Goal: Task Accomplishment & Management: Use online tool/utility

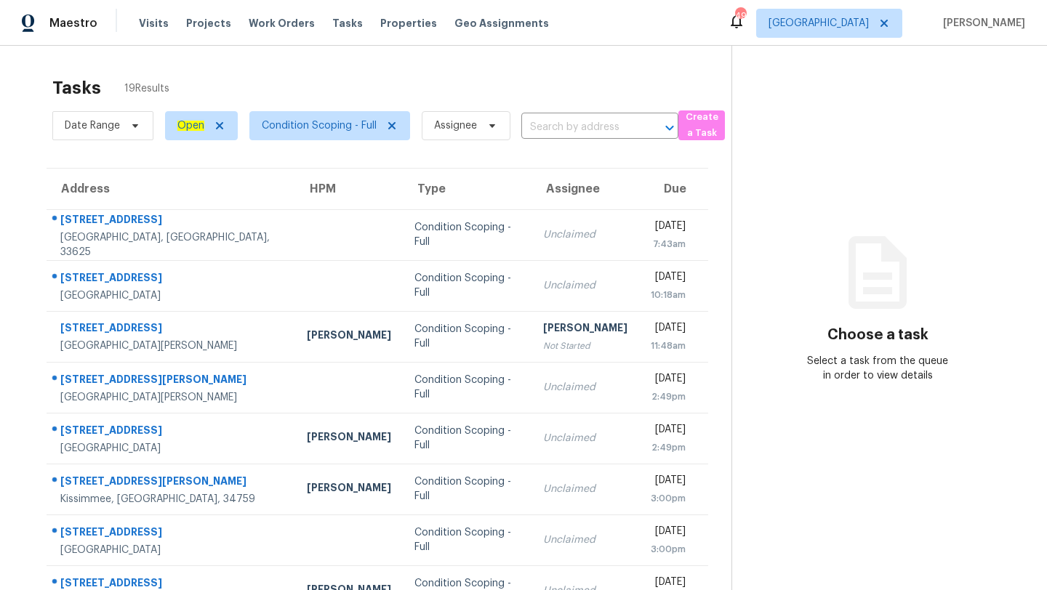
click at [465, 222] on td "Condition Scoping - Full" at bounding box center [467, 234] width 128 height 51
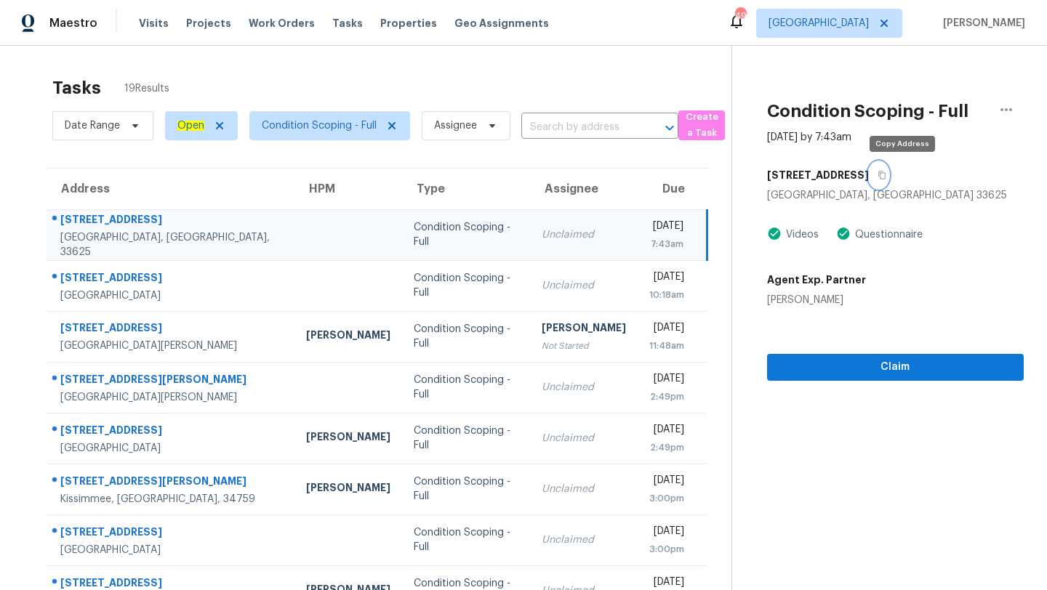
click at [886, 175] on icon "button" at bounding box center [881, 175] width 9 height 9
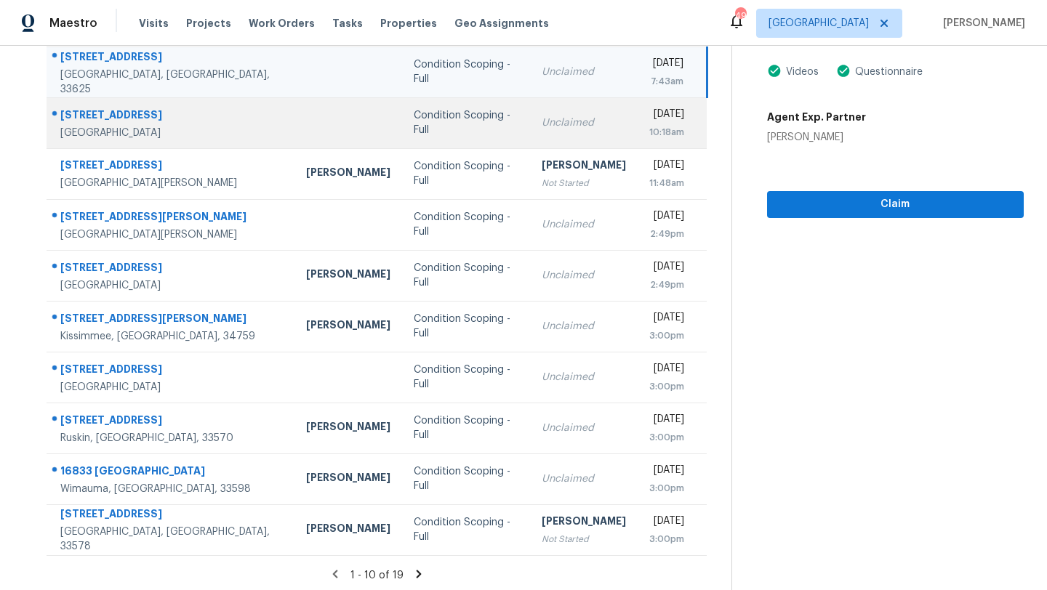
scroll to position [166, 0]
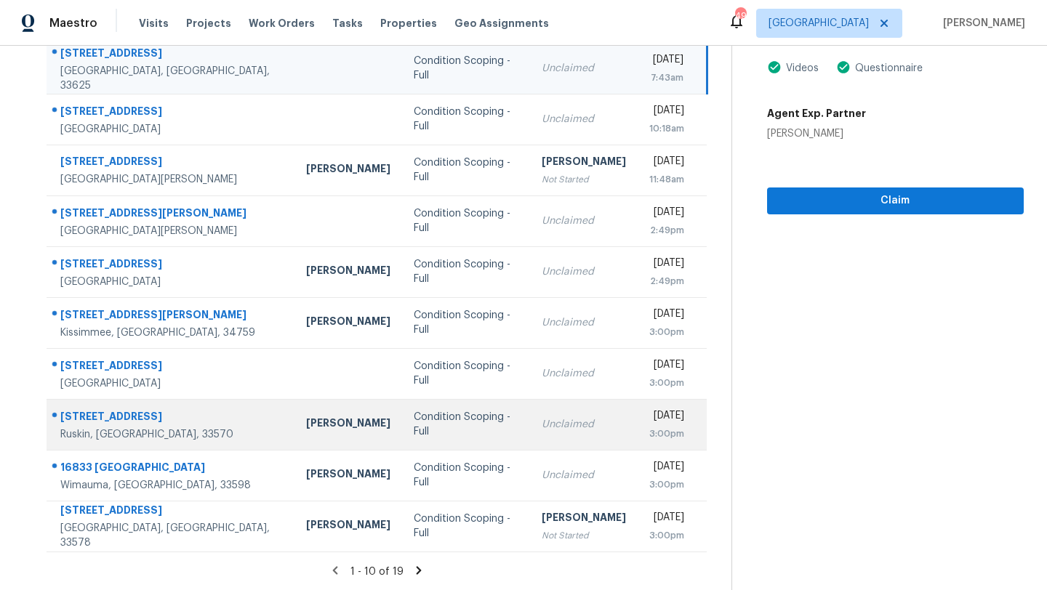
click at [530, 434] on td "Unclaimed" at bounding box center [584, 424] width 108 height 51
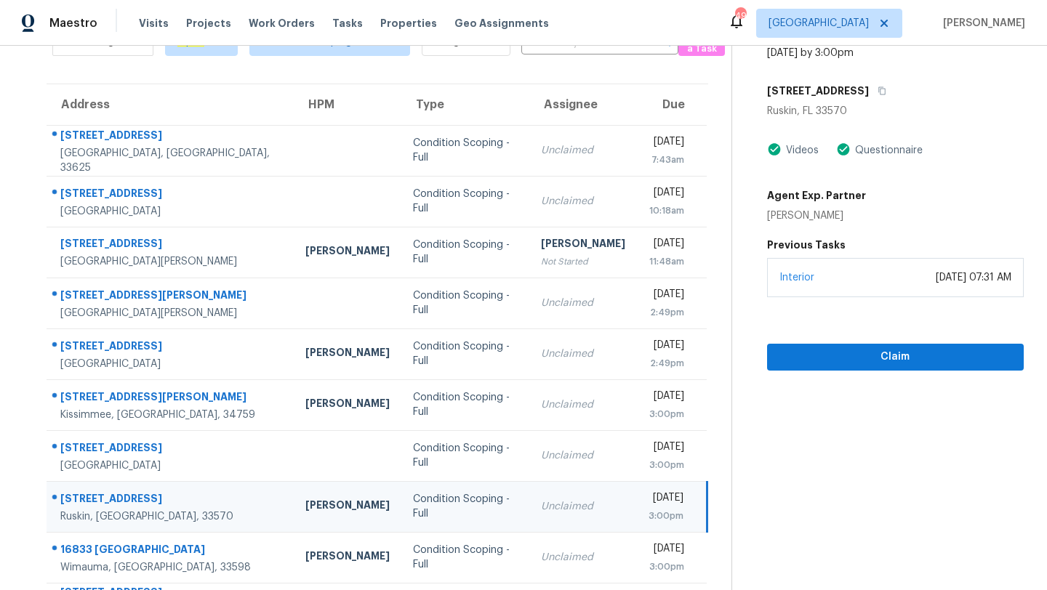
scroll to position [67, 0]
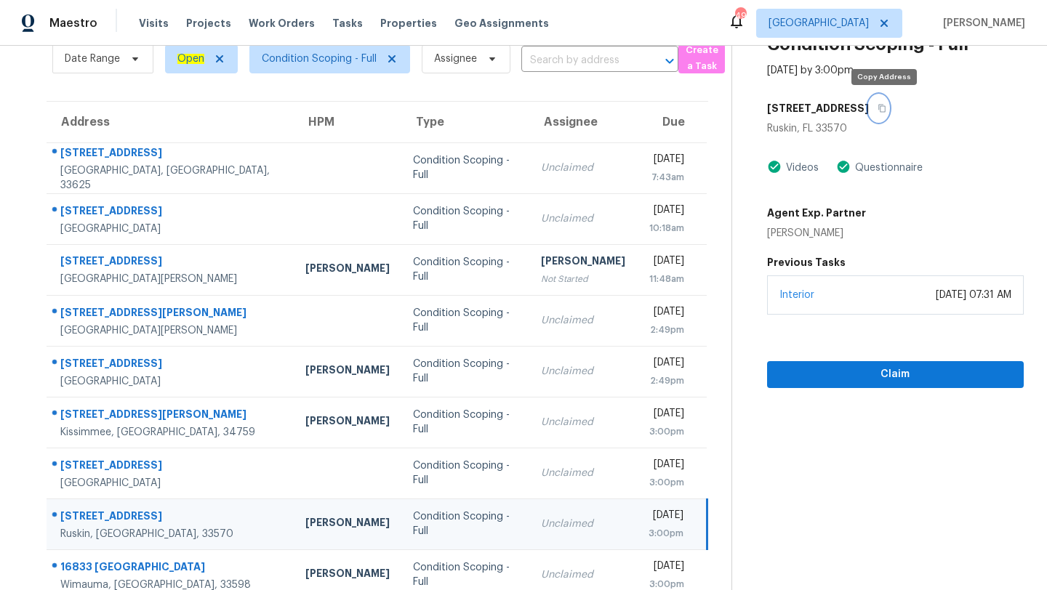
click at [885, 109] on icon "button" at bounding box center [881, 109] width 7 height 8
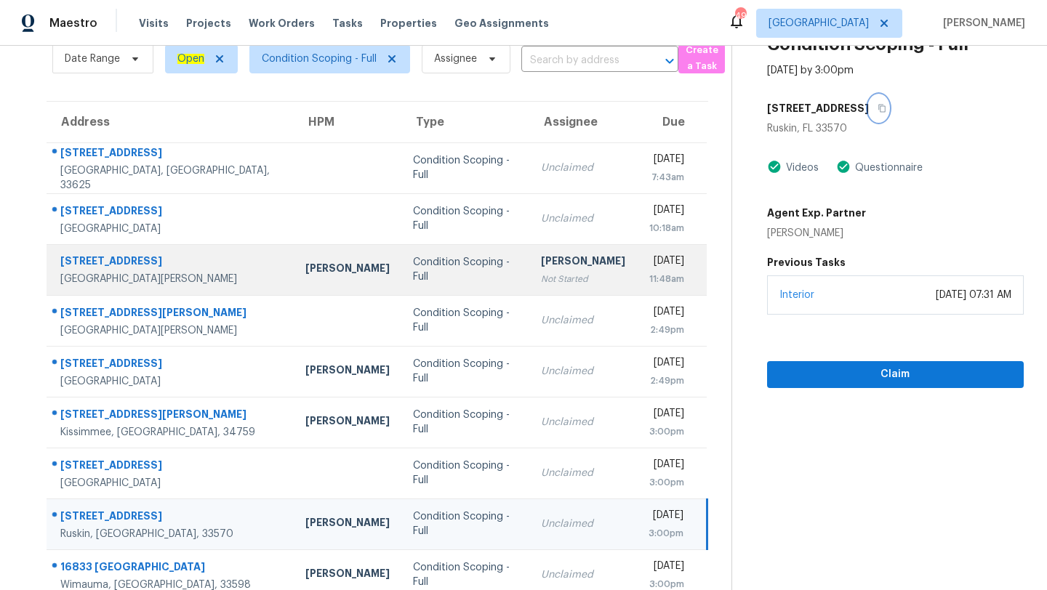
scroll to position [166, 0]
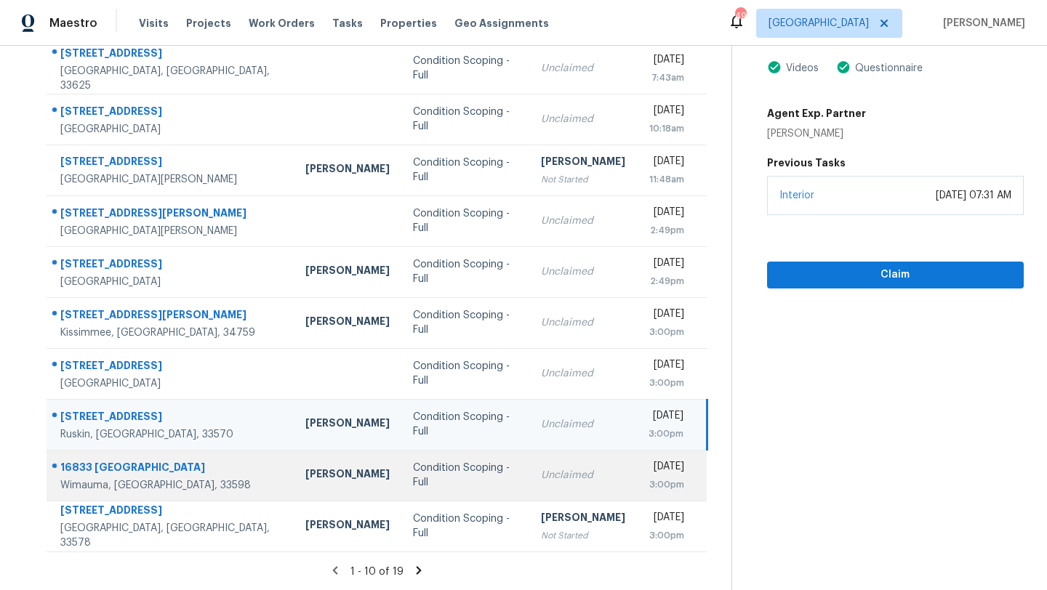
click at [529, 474] on td "Unclaimed" at bounding box center [583, 475] width 108 height 51
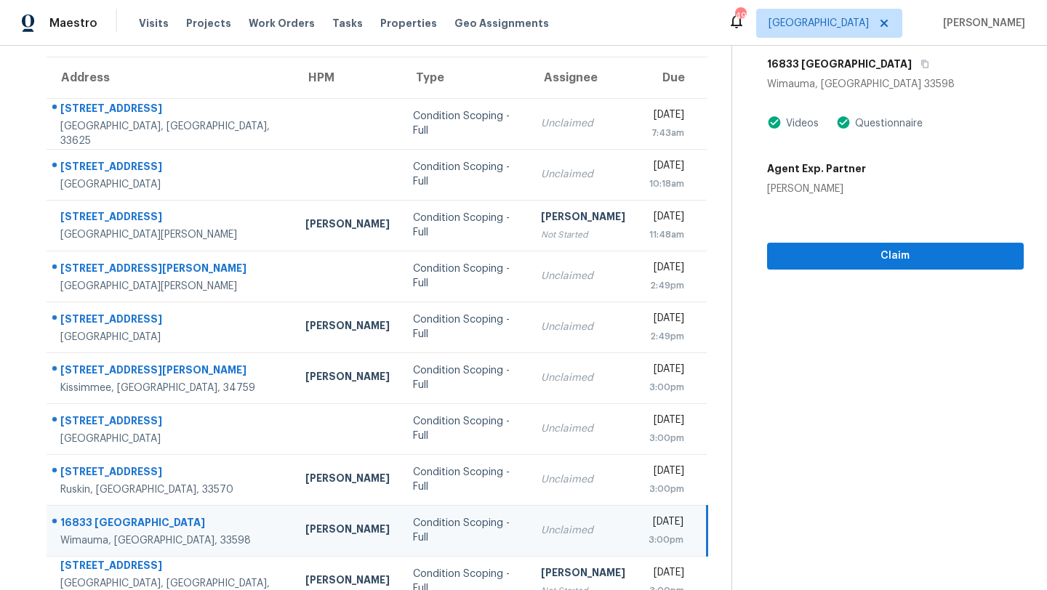
scroll to position [108, 0]
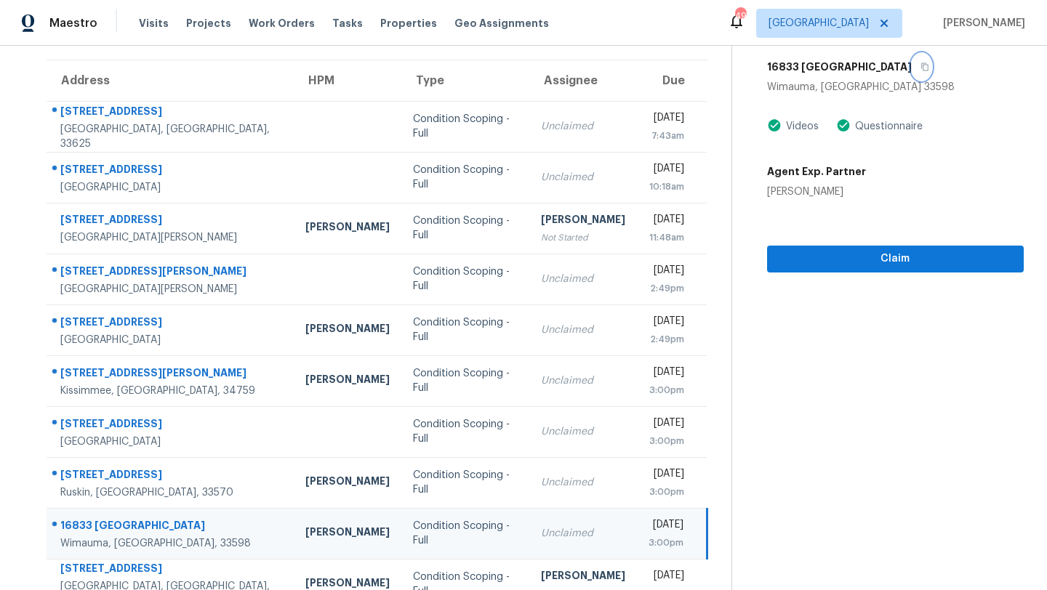
click at [920, 65] on icon "button" at bounding box center [924, 67] width 9 height 9
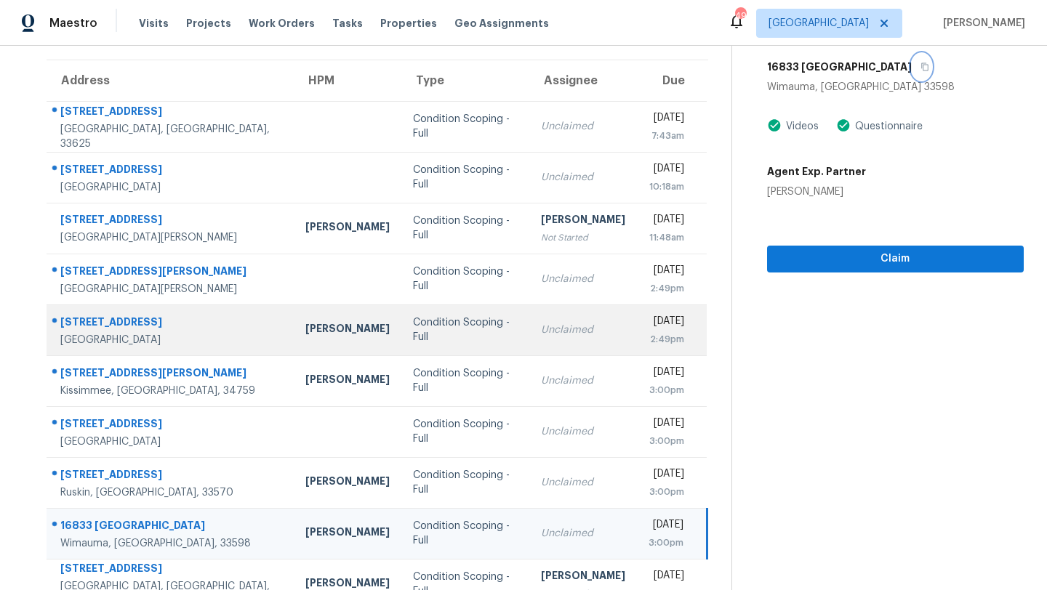
scroll to position [166, 0]
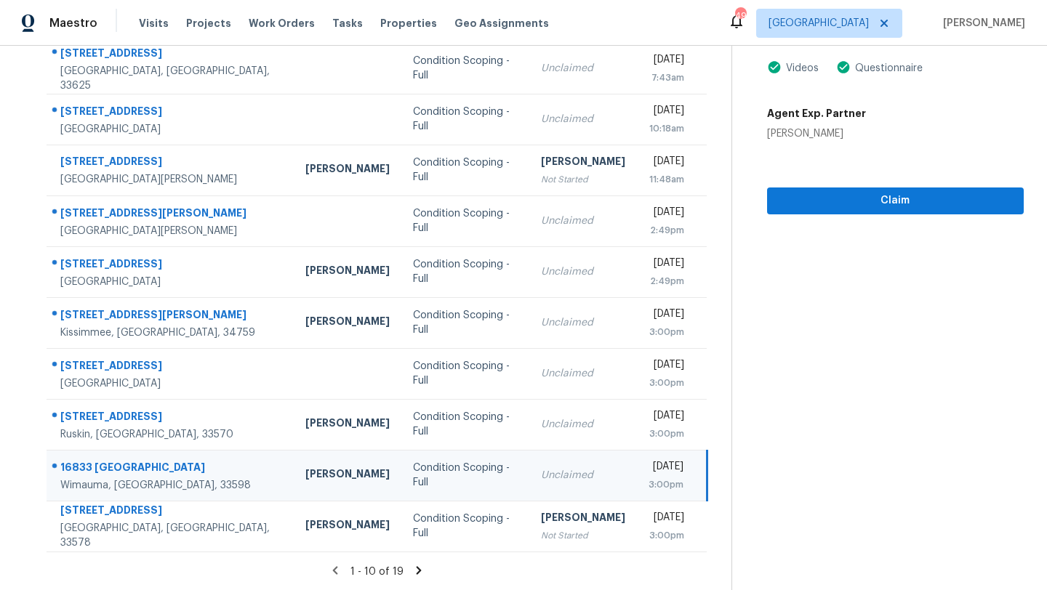
click at [419, 573] on icon at bounding box center [418, 570] width 13 height 13
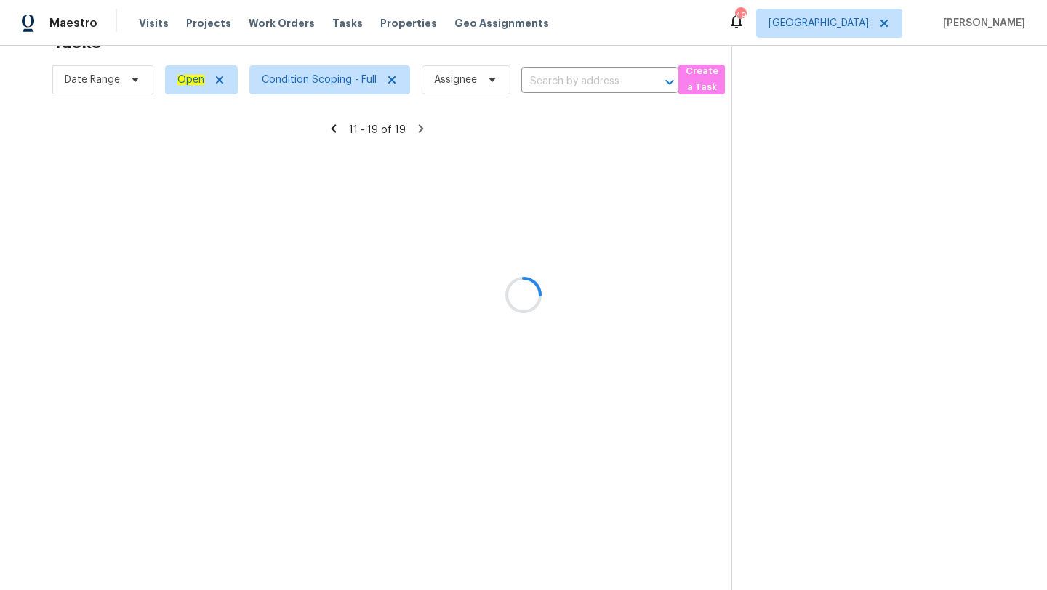
scroll to position [116, 0]
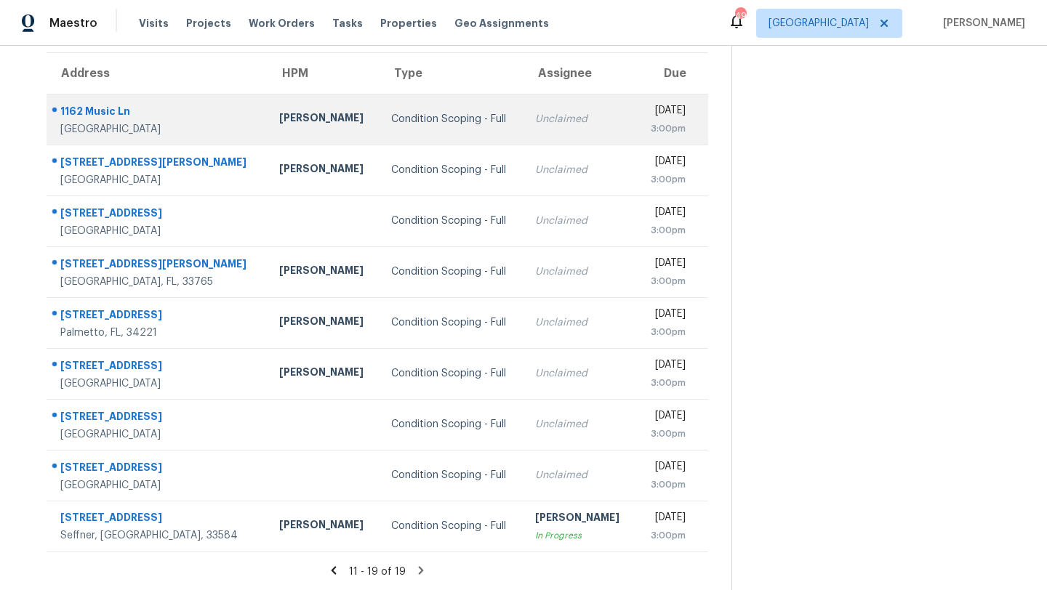
click at [523, 136] on td "Unclaimed" at bounding box center [579, 119] width 112 height 51
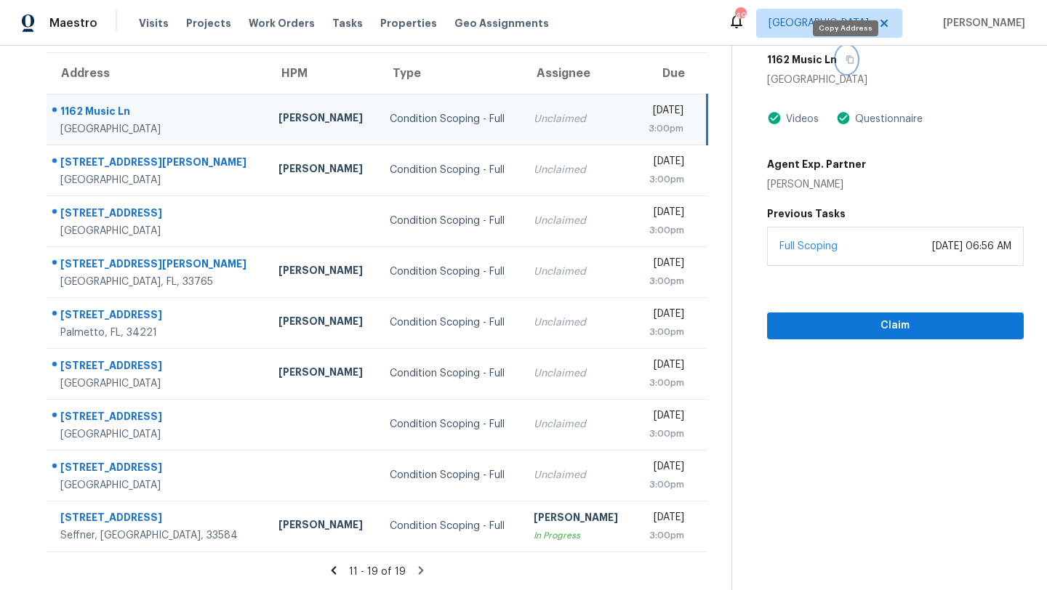
click at [846, 60] on icon "button" at bounding box center [849, 60] width 7 height 8
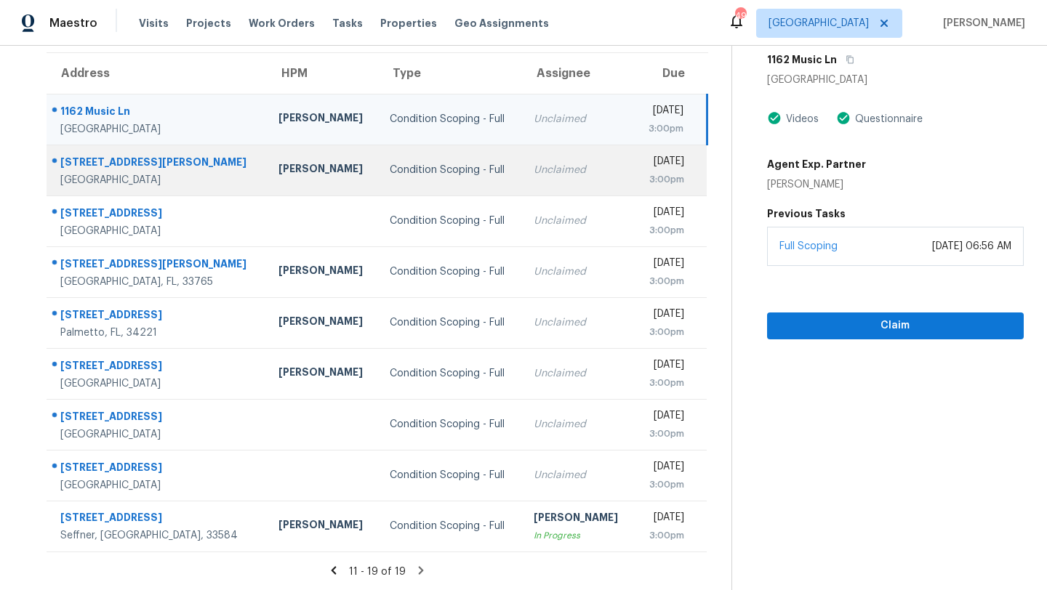
click at [534, 167] on div "Unclaimed" at bounding box center [578, 170] width 89 height 15
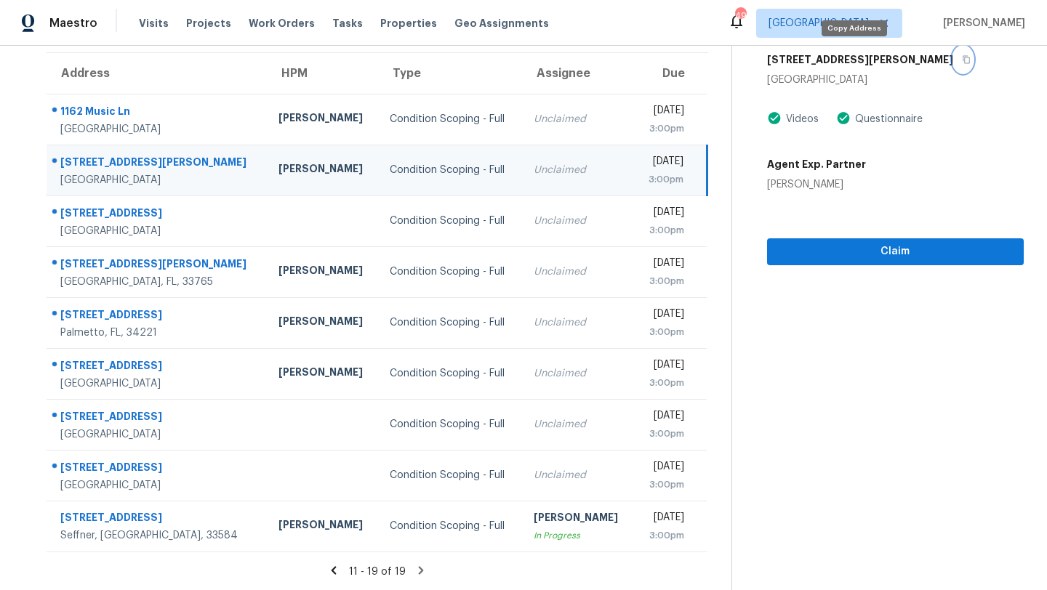
click at [953, 63] on button "button" at bounding box center [963, 60] width 20 height 26
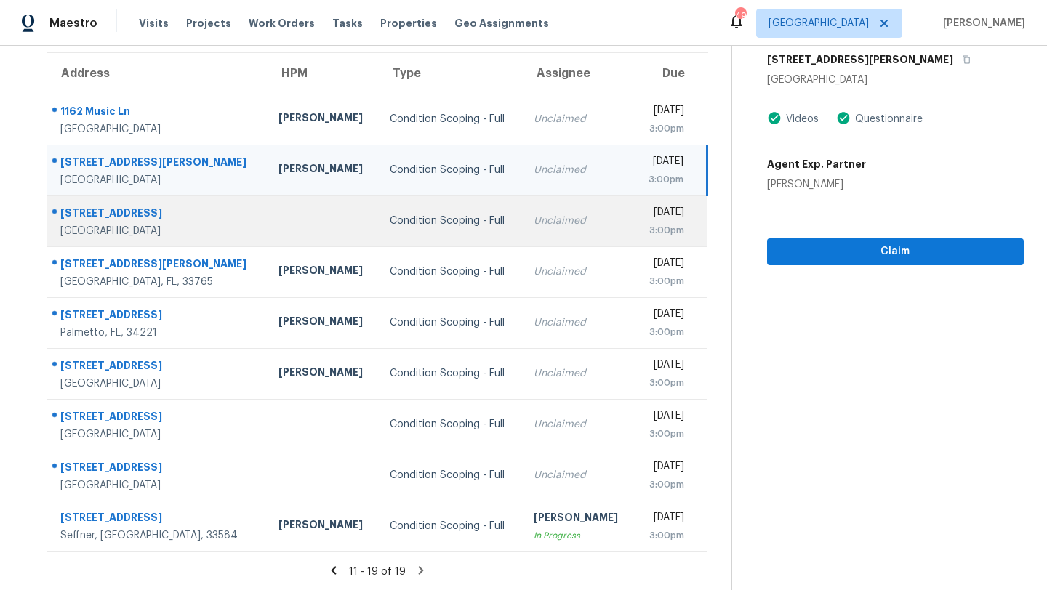
click at [539, 239] on td "Unclaimed" at bounding box center [578, 221] width 112 height 51
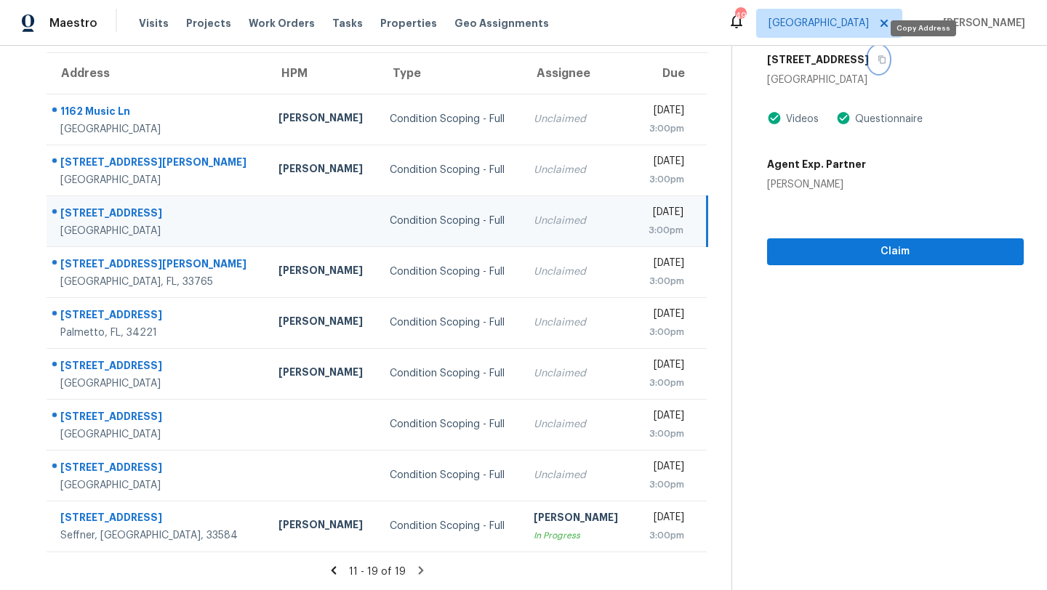
click at [888, 60] on button "button" at bounding box center [879, 60] width 20 height 26
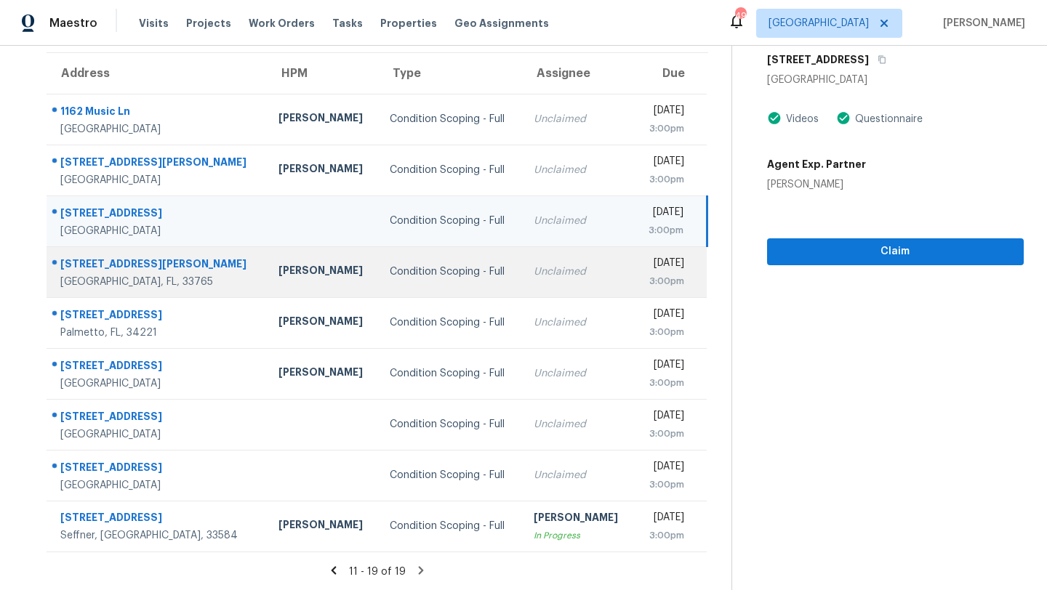
click at [466, 286] on td "Condition Scoping - Full" at bounding box center [450, 271] width 144 height 51
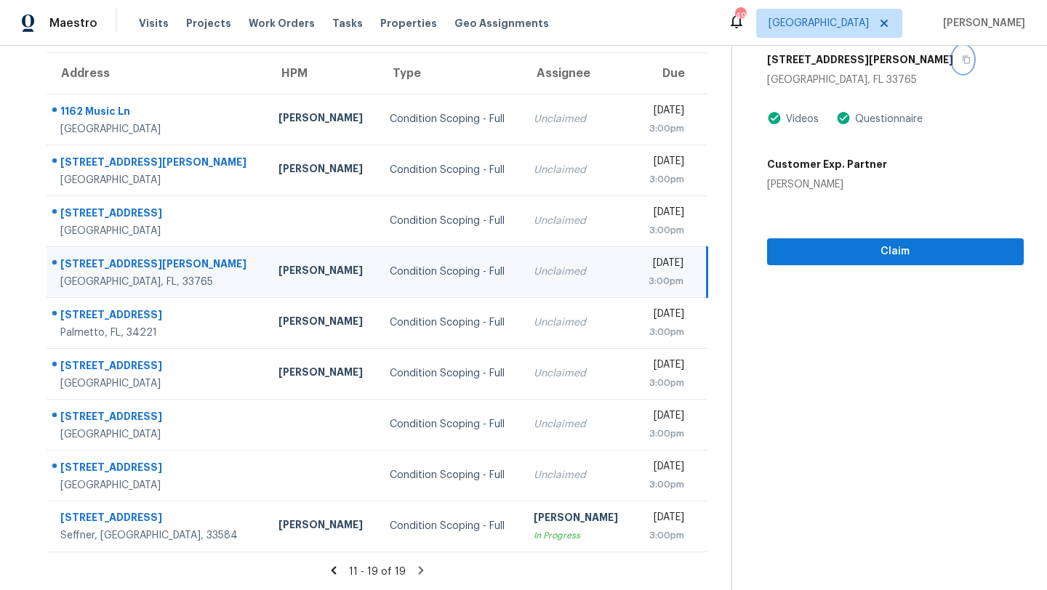
click at [953, 60] on button "button" at bounding box center [963, 60] width 20 height 26
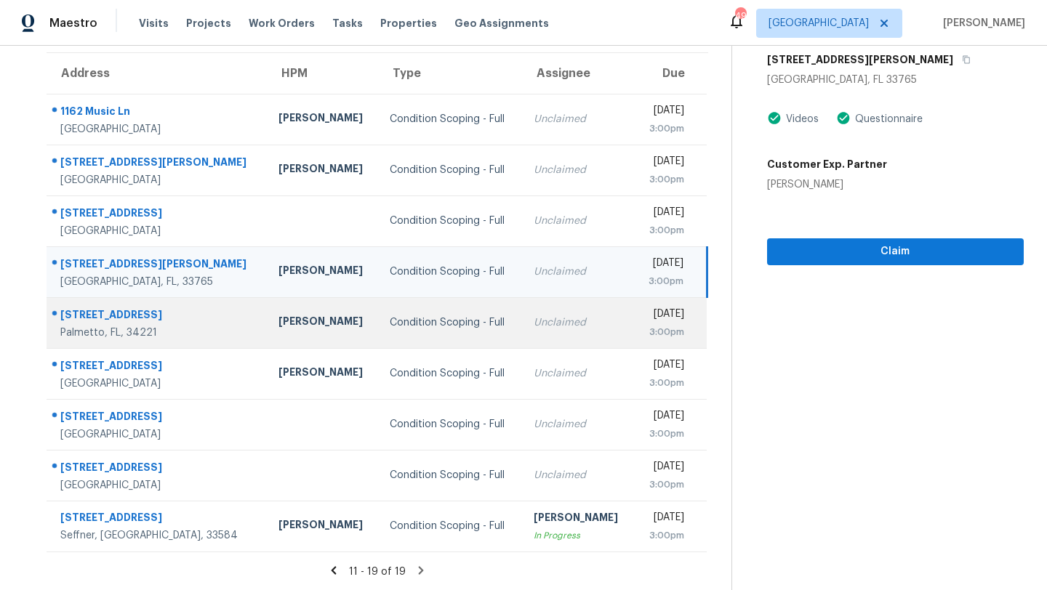
click at [464, 328] on td "Condition Scoping - Full" at bounding box center [450, 322] width 144 height 51
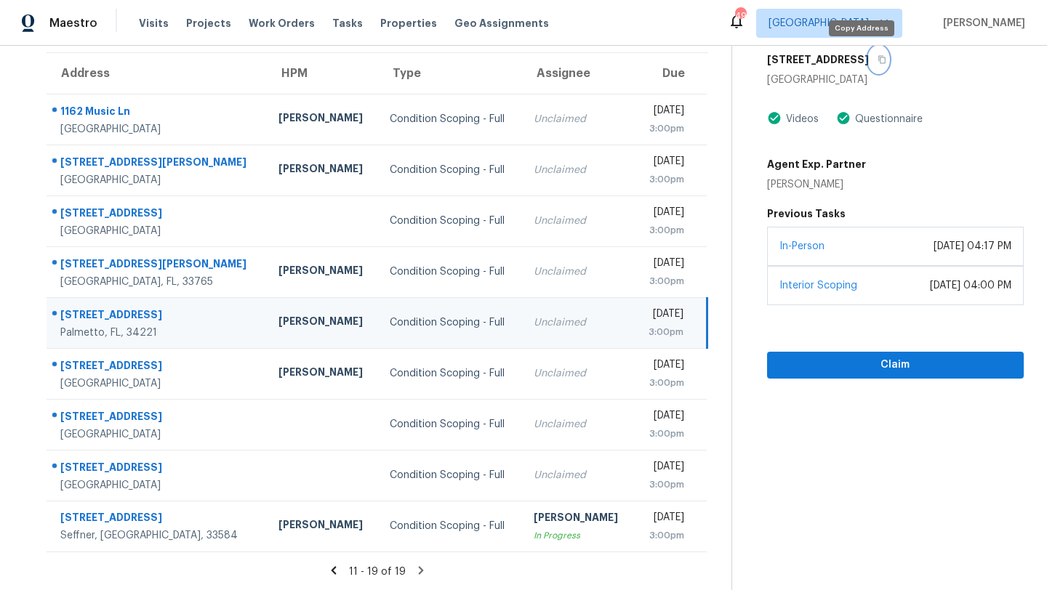
click at [869, 58] on button "button" at bounding box center [879, 60] width 20 height 26
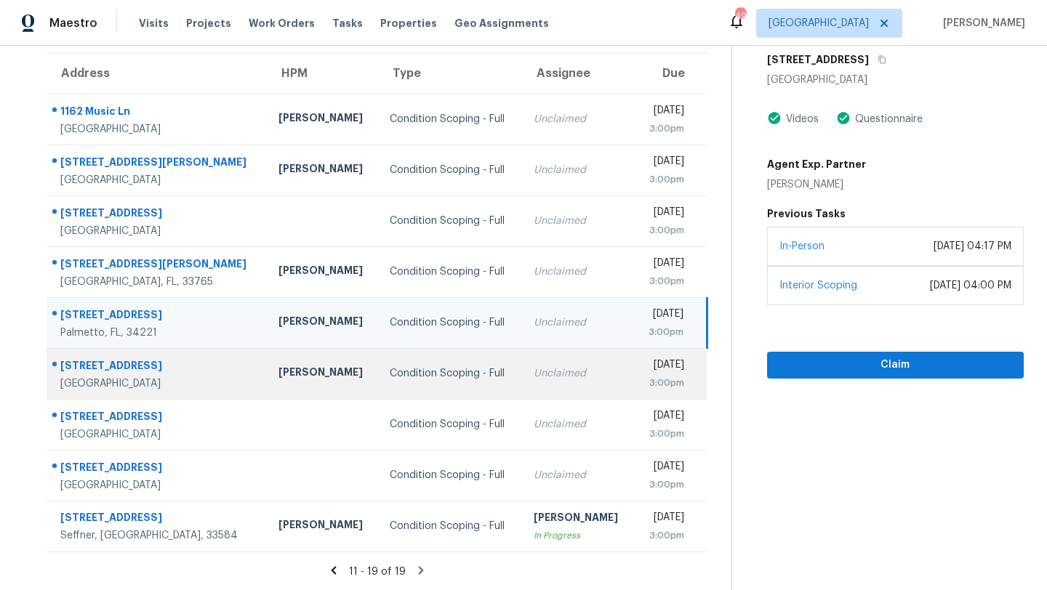
click at [534, 379] on div "Unclaimed" at bounding box center [578, 373] width 89 height 15
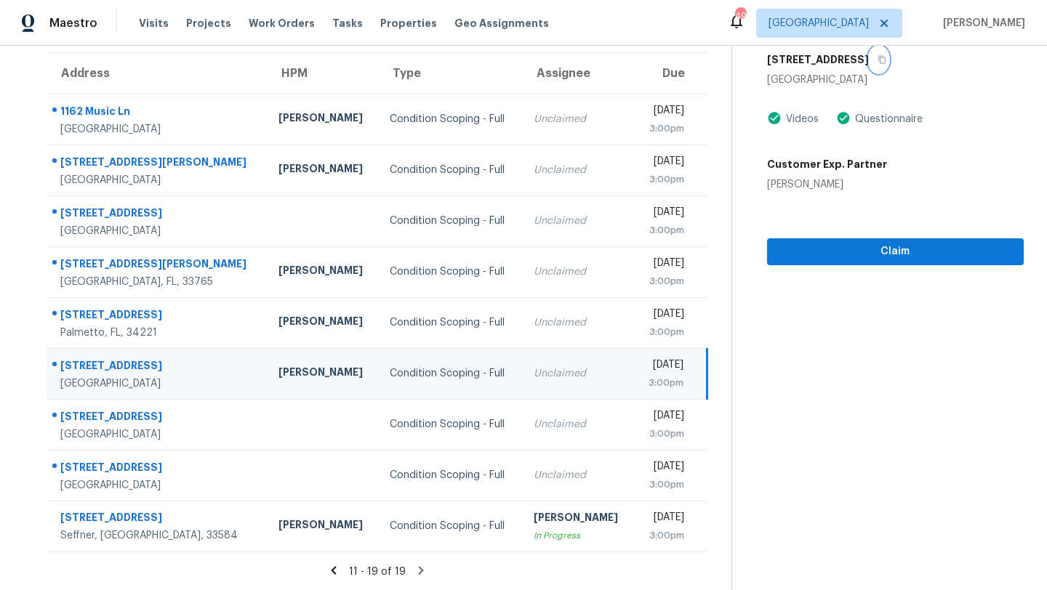
click at [880, 64] on button "button" at bounding box center [879, 60] width 20 height 26
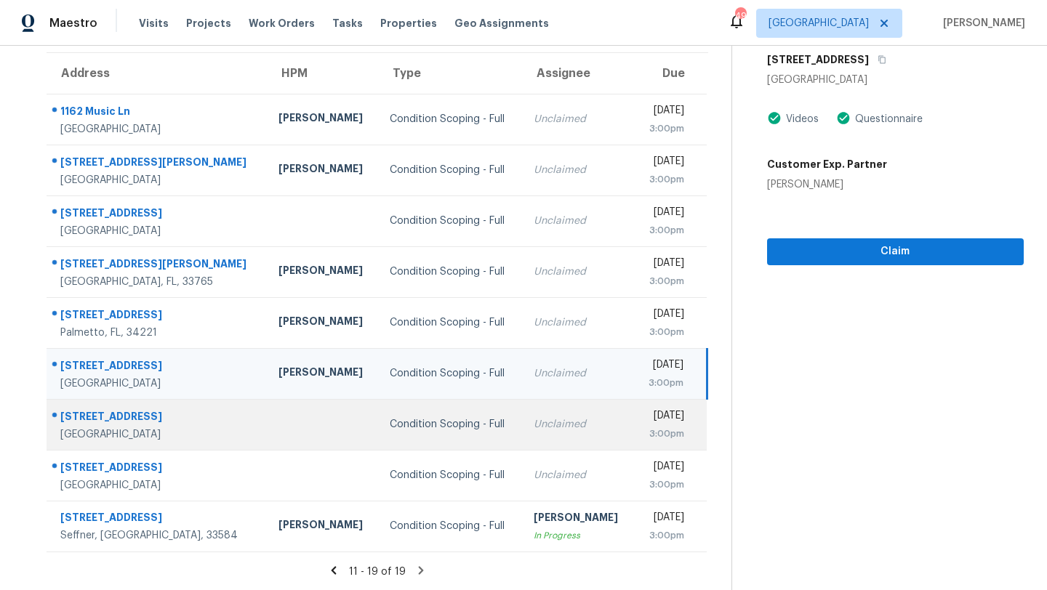
click at [534, 422] on div "Unclaimed" at bounding box center [578, 424] width 89 height 15
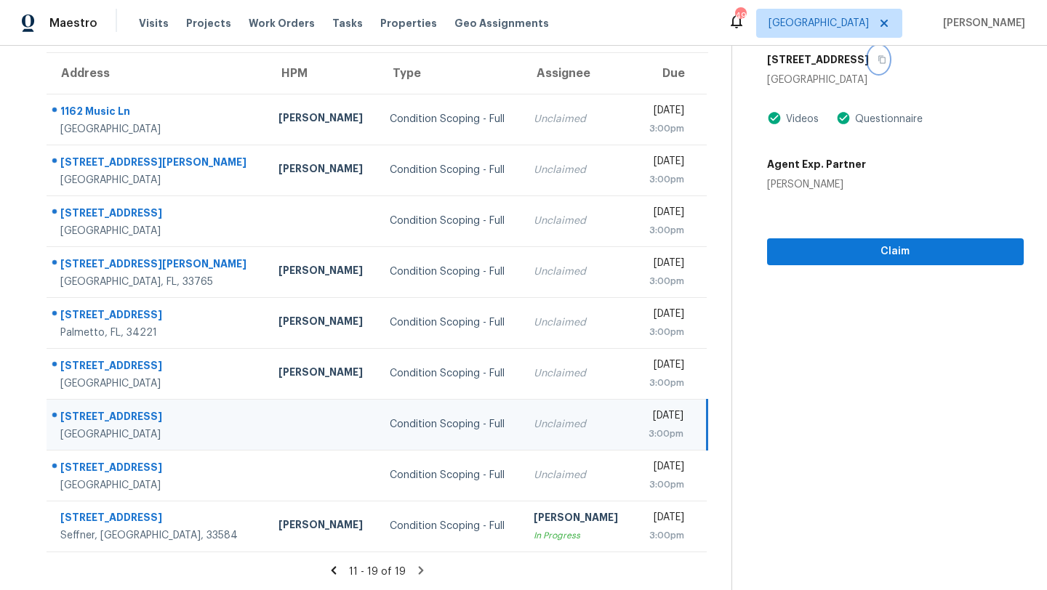
click at [876, 60] on button "button" at bounding box center [879, 60] width 20 height 26
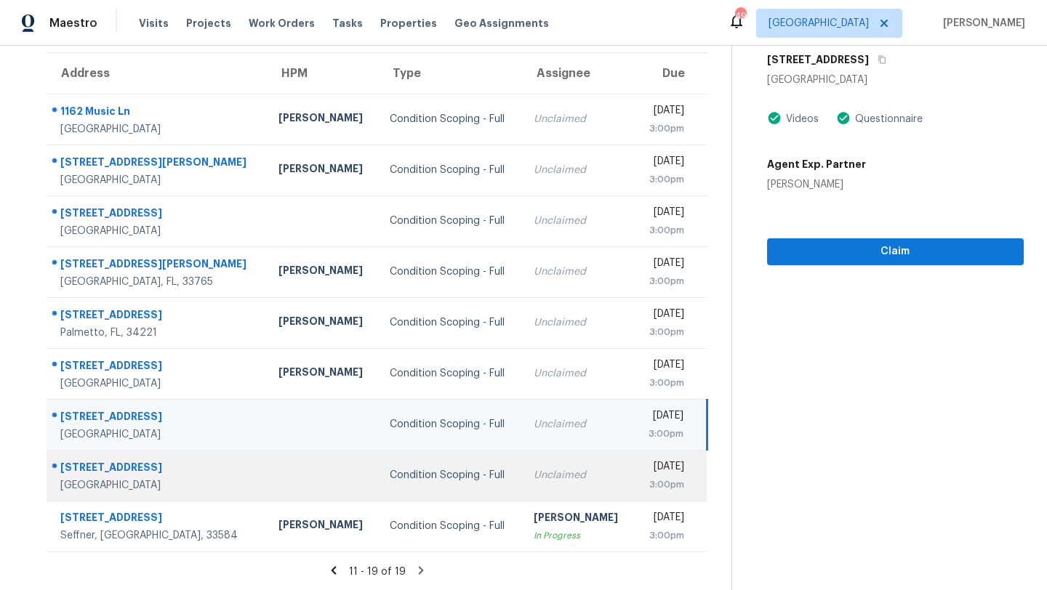
click at [454, 470] on div "Condition Scoping - Full" at bounding box center [450, 475] width 121 height 15
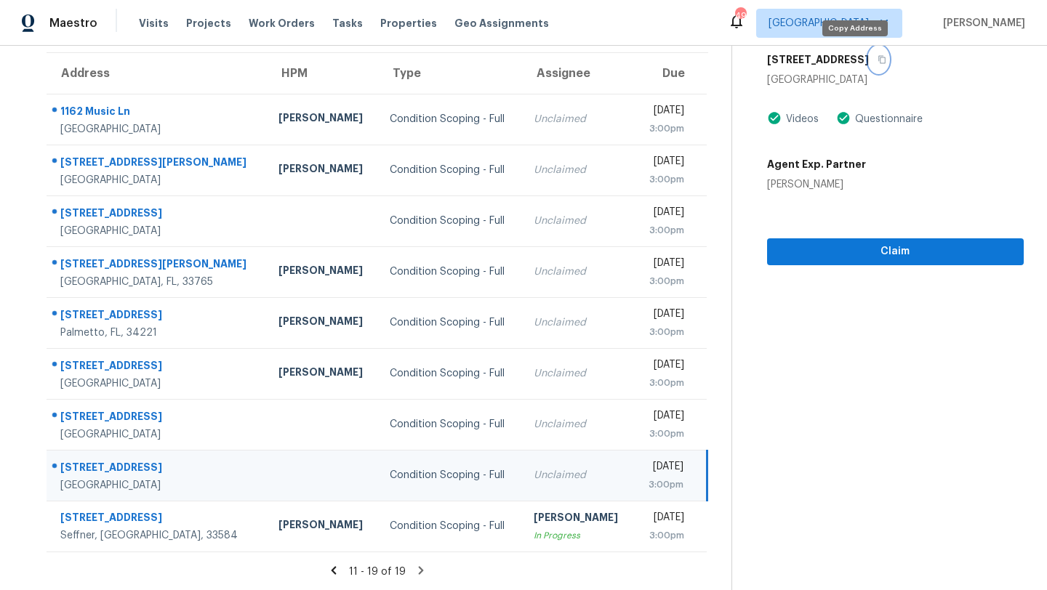
click at [877, 58] on icon "button" at bounding box center [881, 59] width 9 height 9
click at [867, 15] on span "[GEOGRAPHIC_DATA]" at bounding box center [829, 23] width 146 height 29
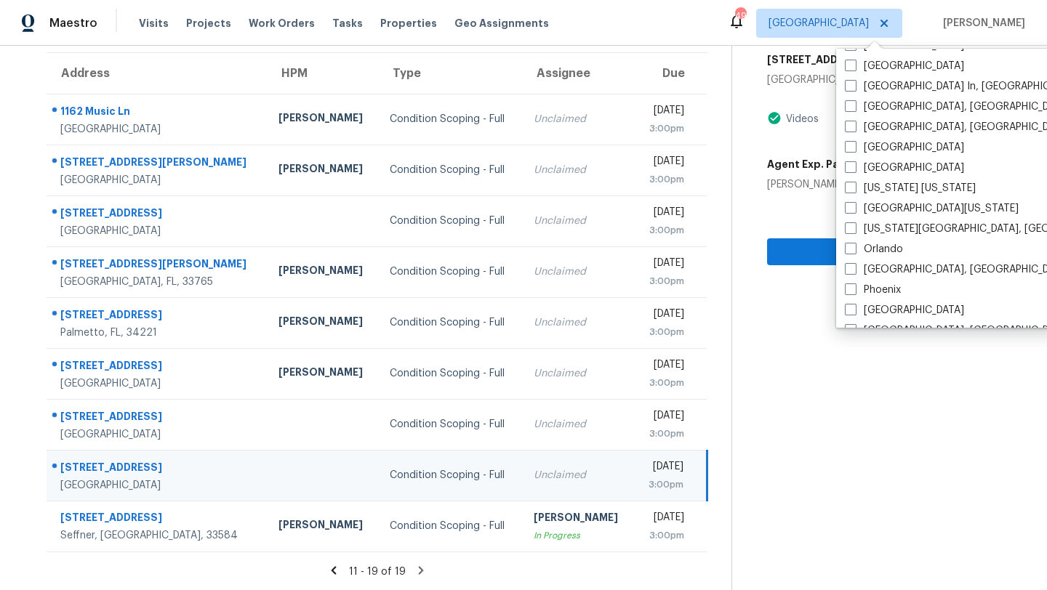
scroll to position [651, 0]
click at [850, 249] on span at bounding box center [851, 248] width 12 height 12
click at [850, 249] on input "Orlando" at bounding box center [849, 245] width 9 height 9
checkbox input "true"
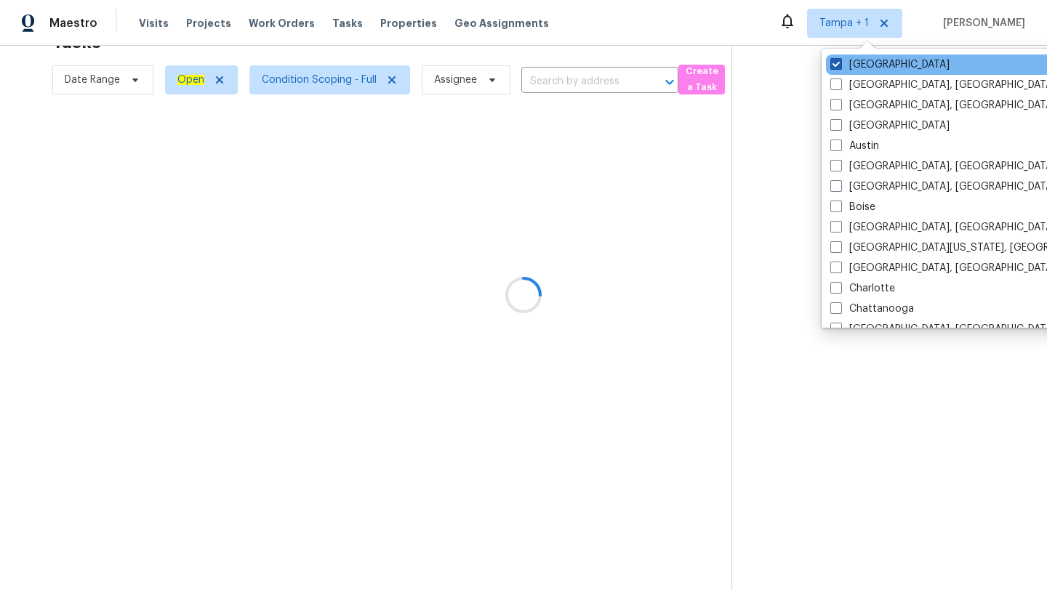
click at [837, 63] on span at bounding box center [836, 64] width 12 height 12
click at [837, 63] on input "[GEOGRAPHIC_DATA]" at bounding box center [834, 61] width 9 height 9
checkbox input "false"
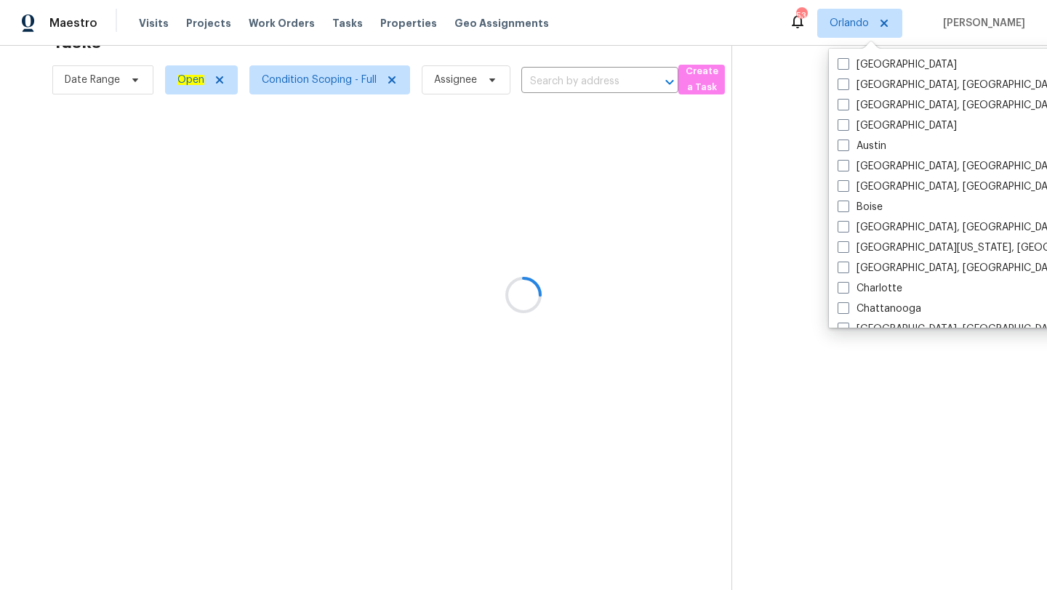
click at [568, 25] on div at bounding box center [523, 295] width 1047 height 590
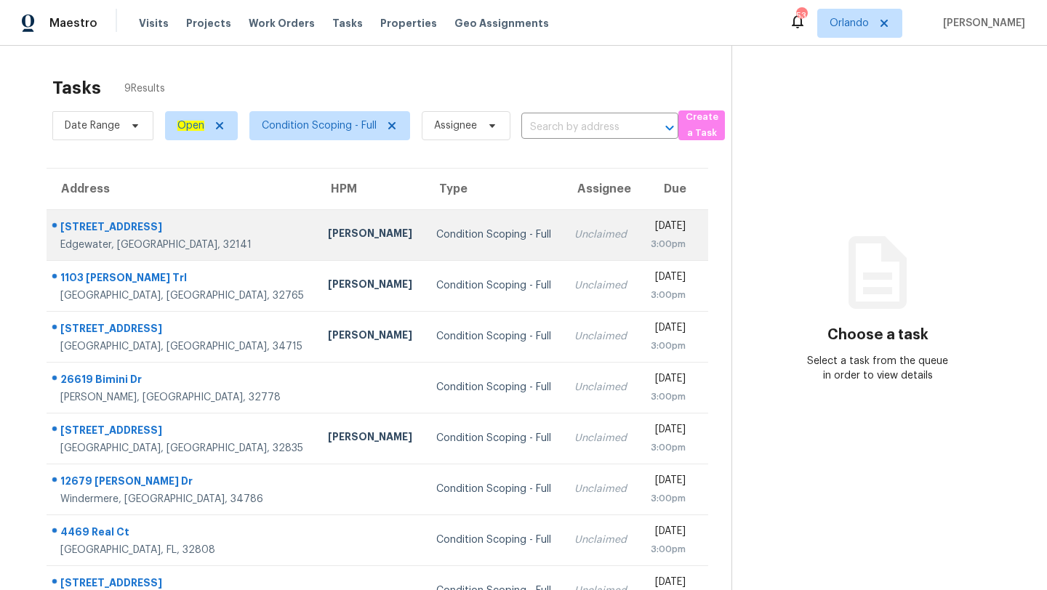
click at [472, 250] on td "Condition Scoping - Full" at bounding box center [493, 234] width 139 height 51
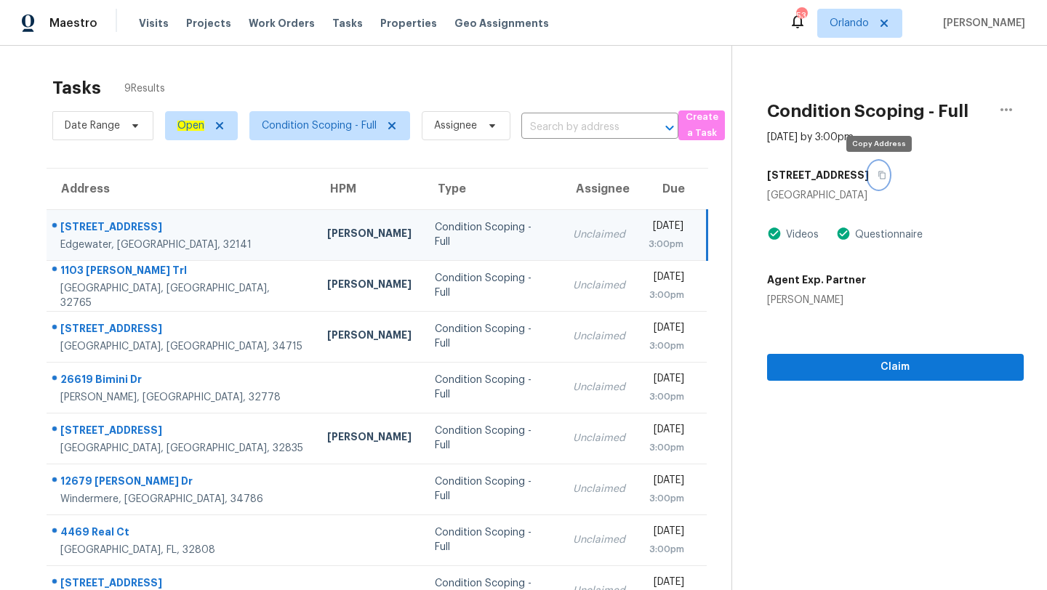
click at [880, 177] on icon "button" at bounding box center [881, 175] width 9 height 9
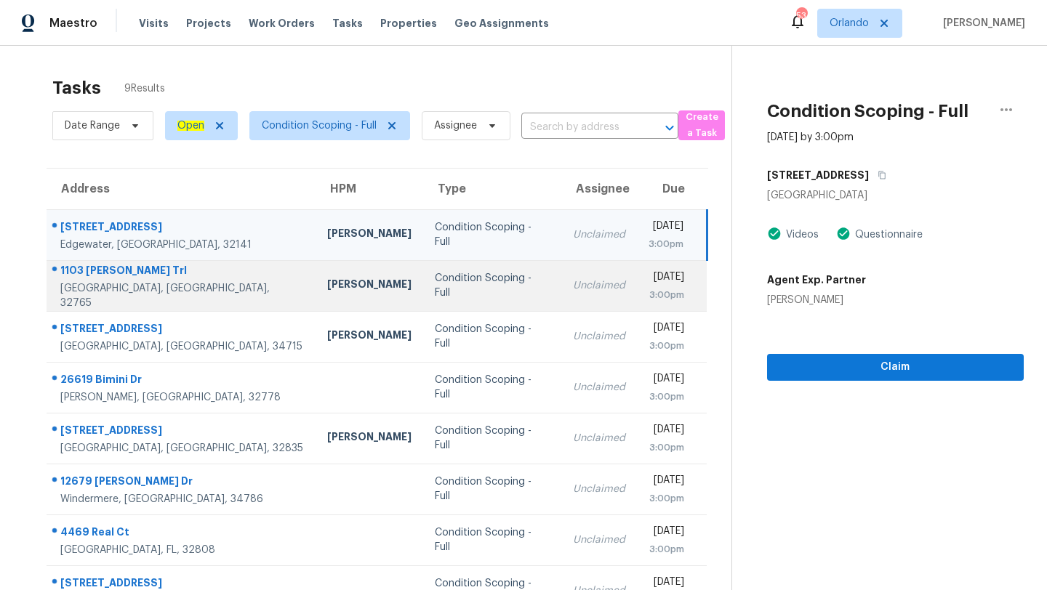
click at [573, 289] on div "Unclaimed" at bounding box center [599, 285] width 52 height 15
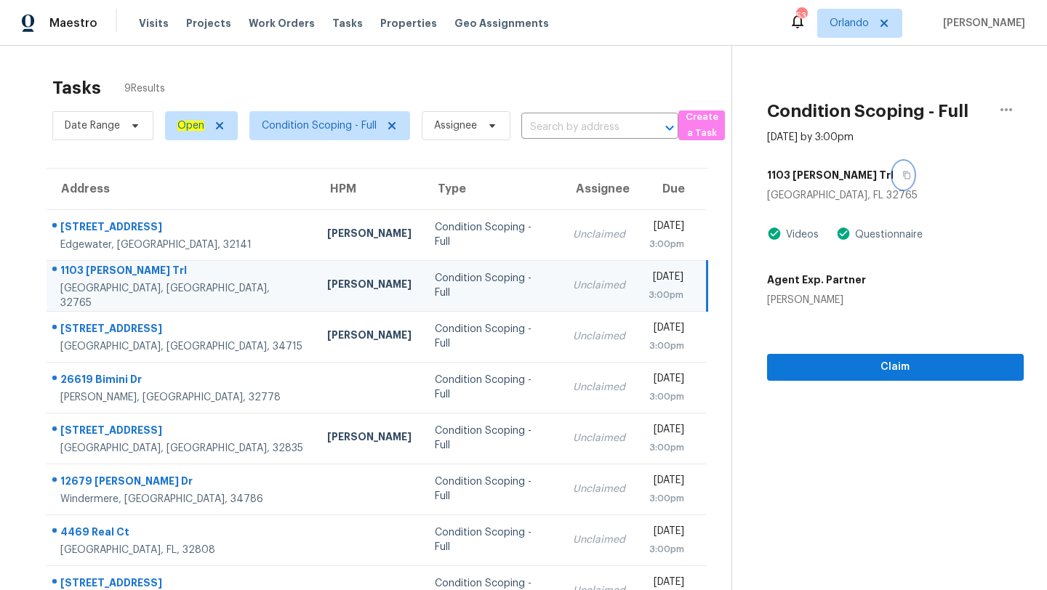
click at [903, 174] on icon "button" at bounding box center [906, 176] width 7 height 8
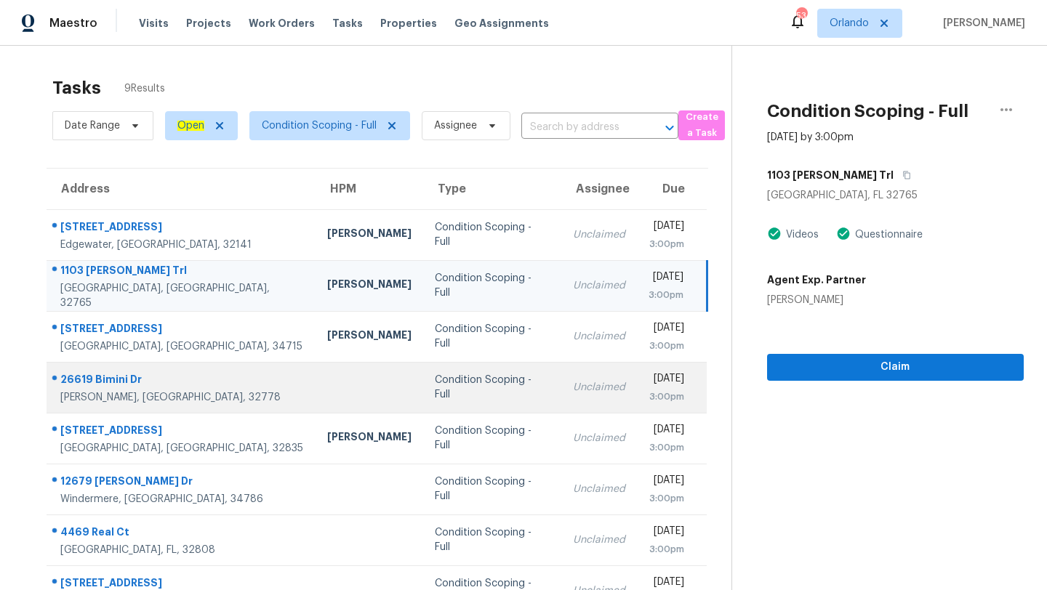
click at [315, 362] on td at bounding box center [369, 387] width 108 height 51
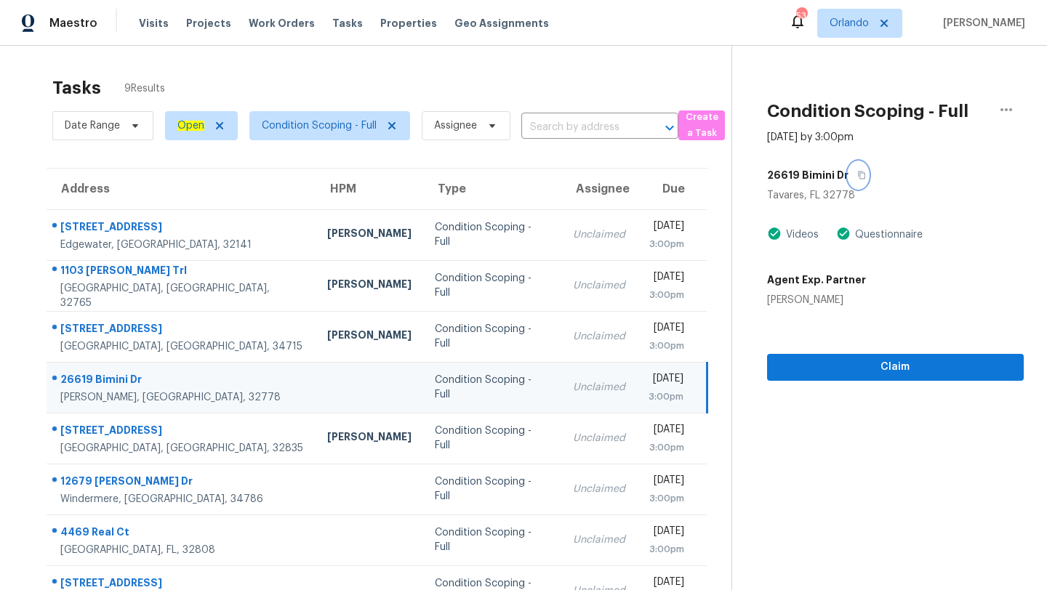
click at [857, 172] on icon "button" at bounding box center [861, 175] width 9 height 9
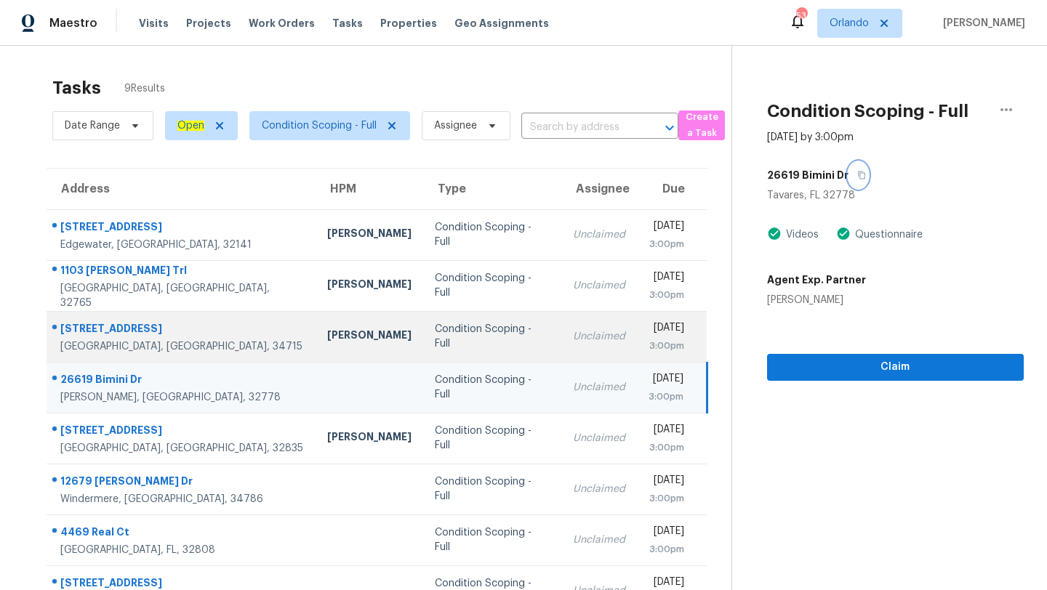
scroll to position [89, 0]
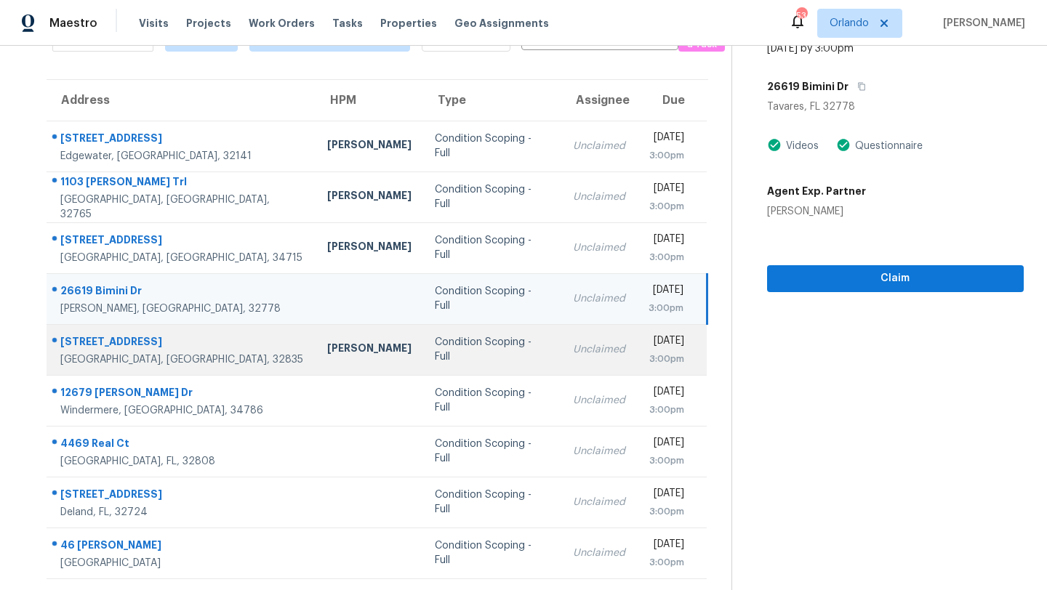
click at [561, 341] on td "Unclaimed" at bounding box center [599, 349] width 76 height 51
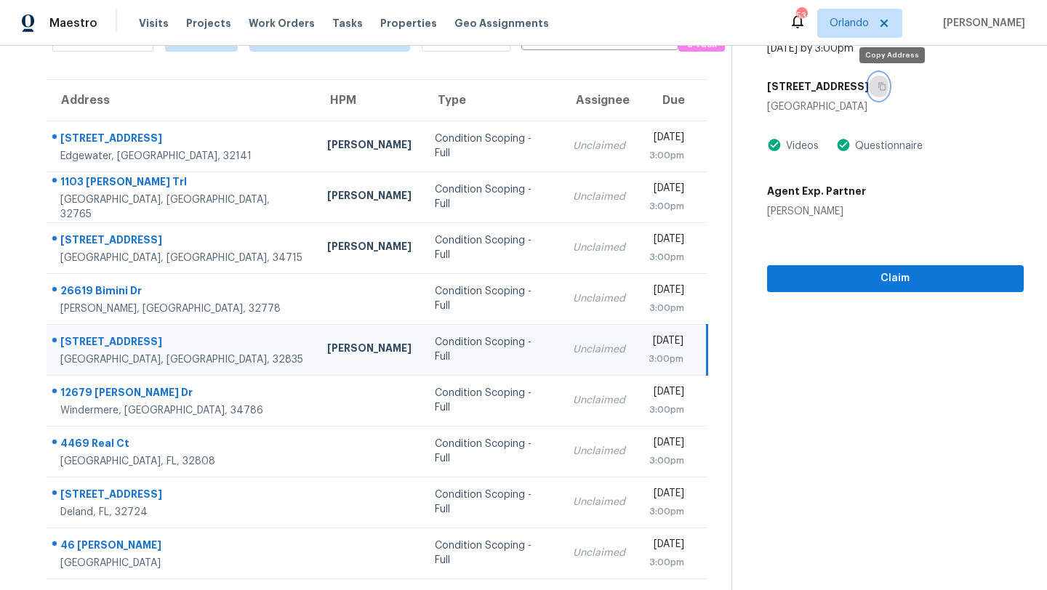
click at [886, 86] on icon "button" at bounding box center [881, 86] width 9 height 9
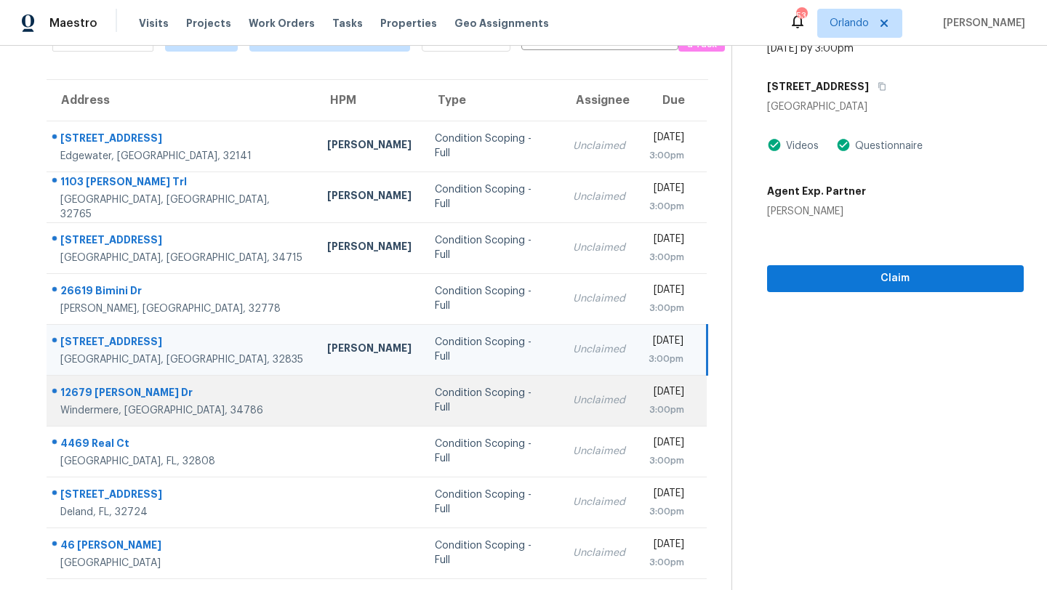
click at [561, 419] on td "Unclaimed" at bounding box center [599, 400] width 76 height 51
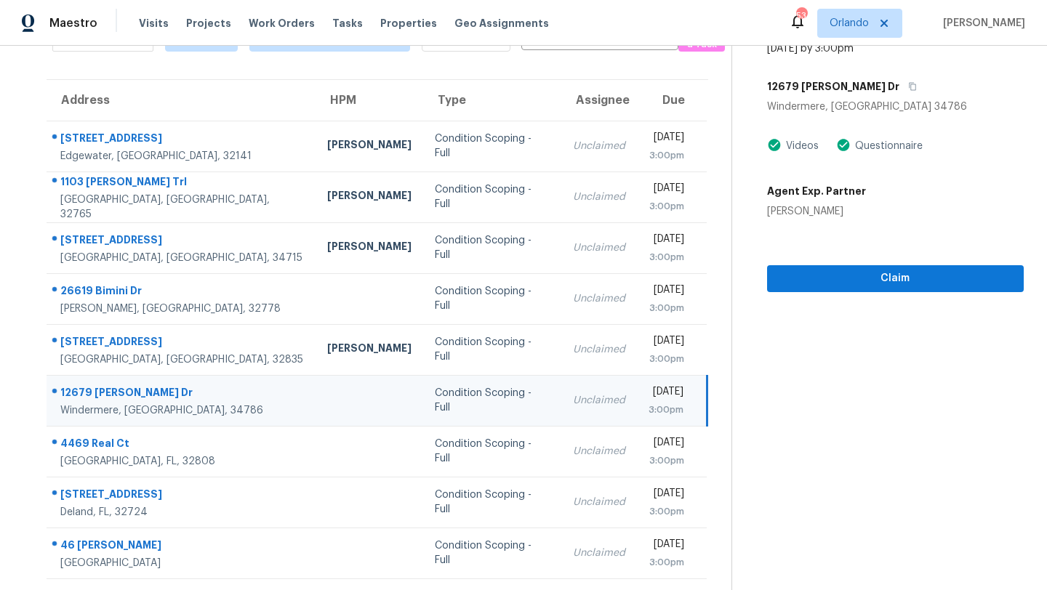
scroll to position [74, 0]
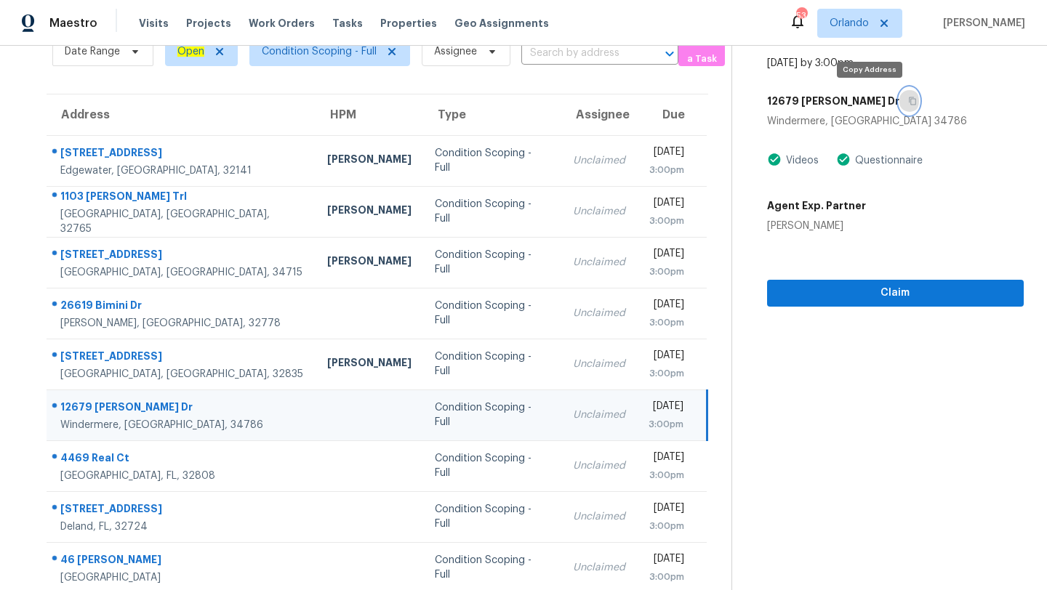
click at [899, 102] on button "button" at bounding box center [909, 101] width 20 height 26
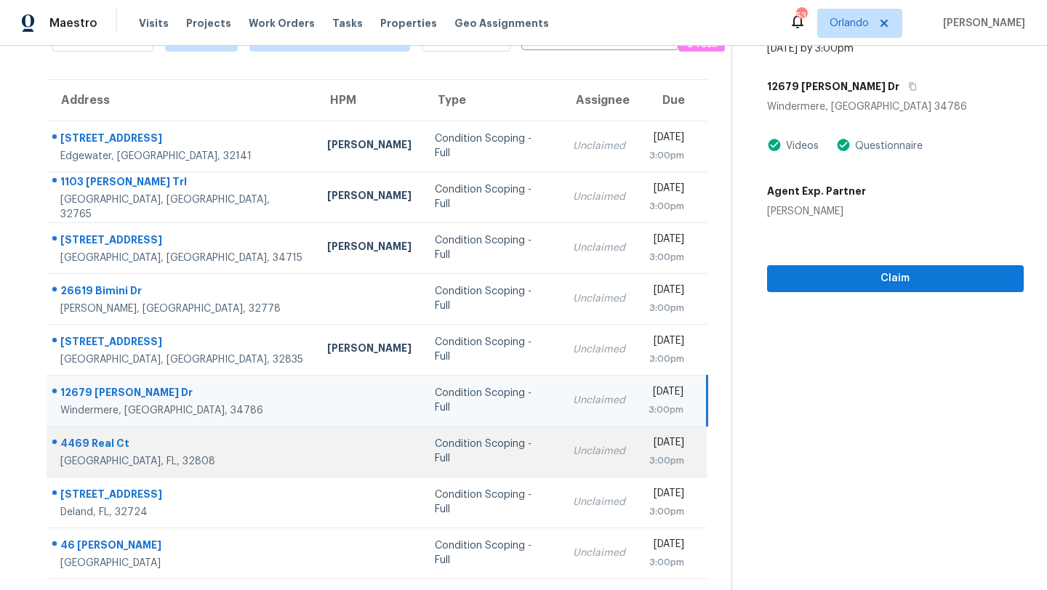
click at [423, 458] on td "Condition Scoping - Full" at bounding box center [492, 451] width 138 height 51
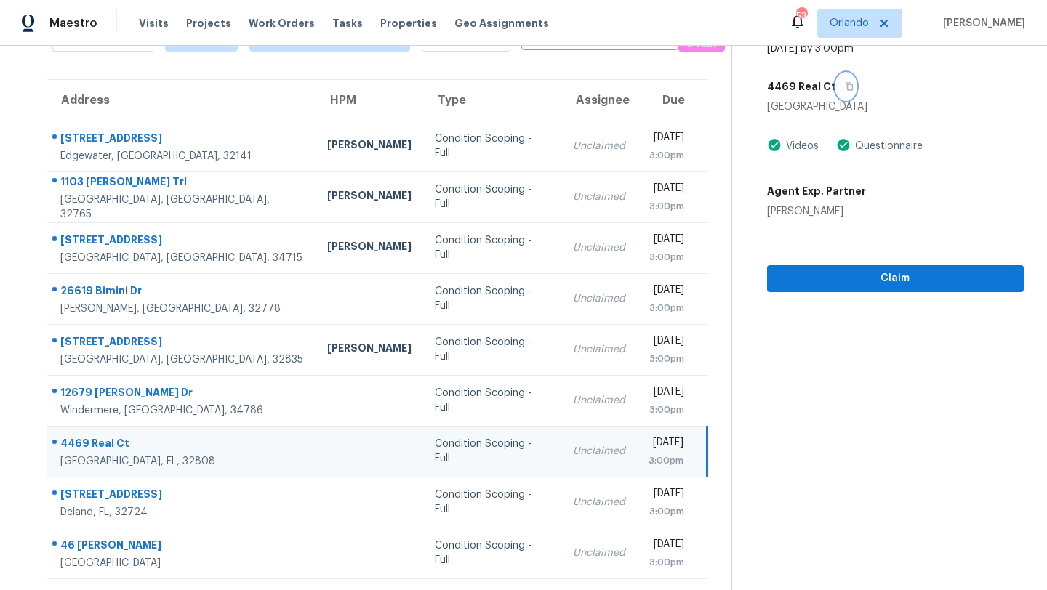
click at [845, 86] on icon "button" at bounding box center [849, 86] width 9 height 9
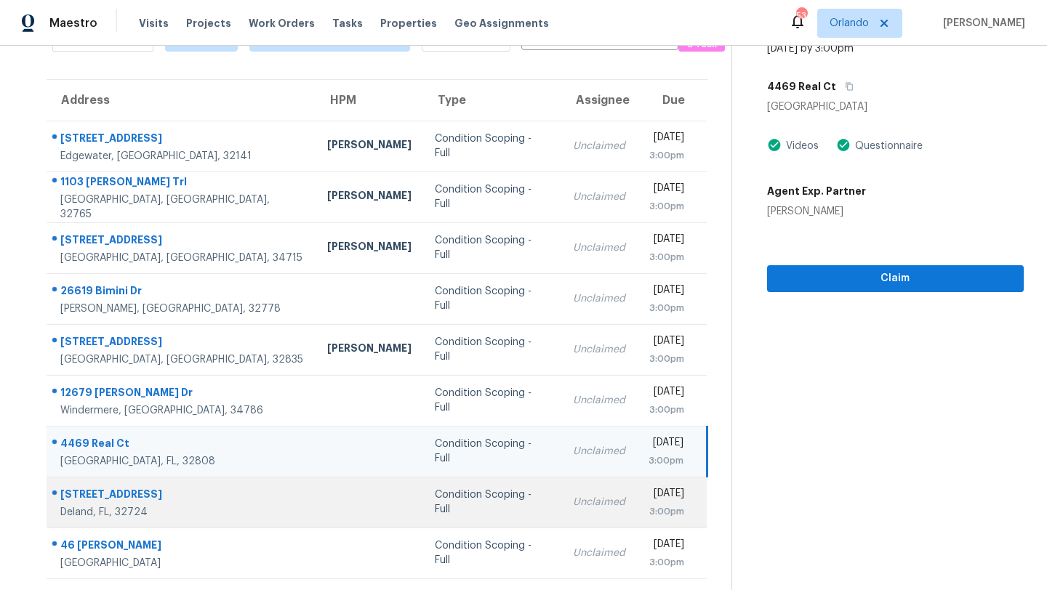
click at [435, 495] on div "Condition Scoping - Full" at bounding box center [492, 502] width 115 height 29
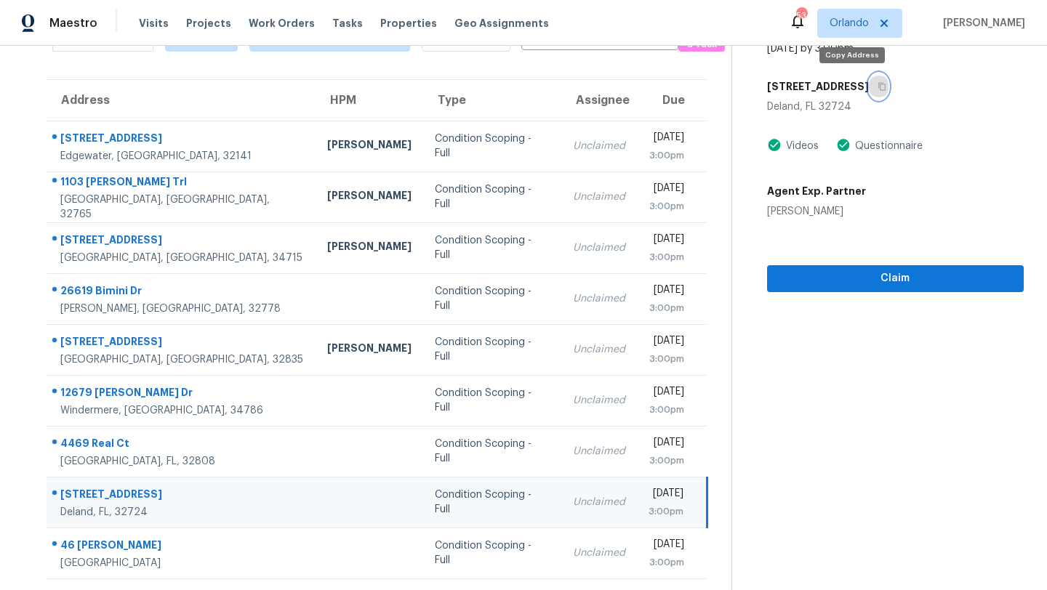
click at [877, 89] on icon "button" at bounding box center [881, 86] width 9 height 9
click at [877, 86] on icon "button" at bounding box center [881, 86] width 9 height 9
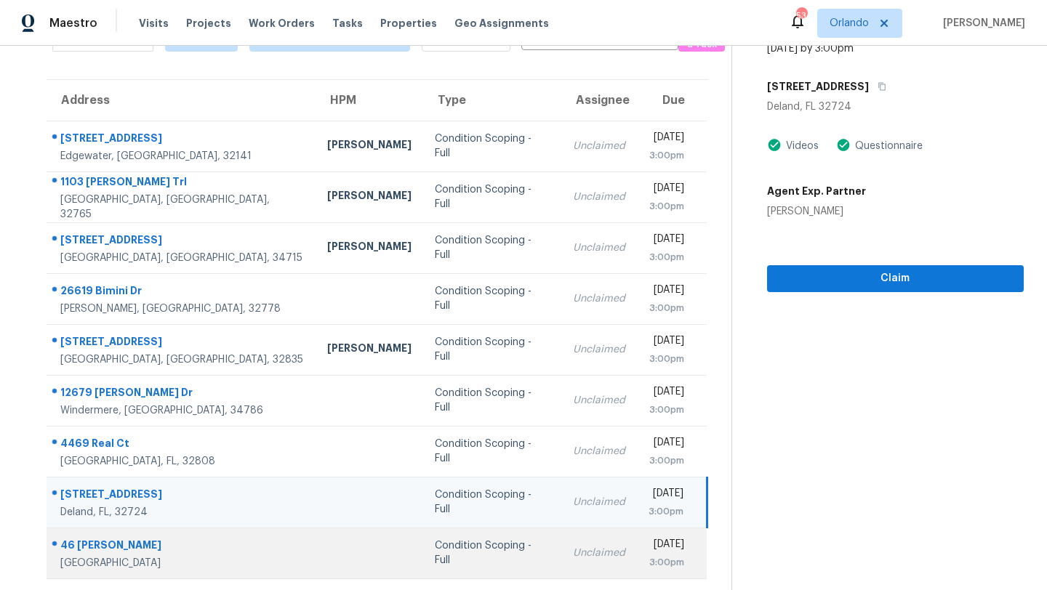
click at [573, 557] on div "Unclaimed" at bounding box center [599, 553] width 52 height 15
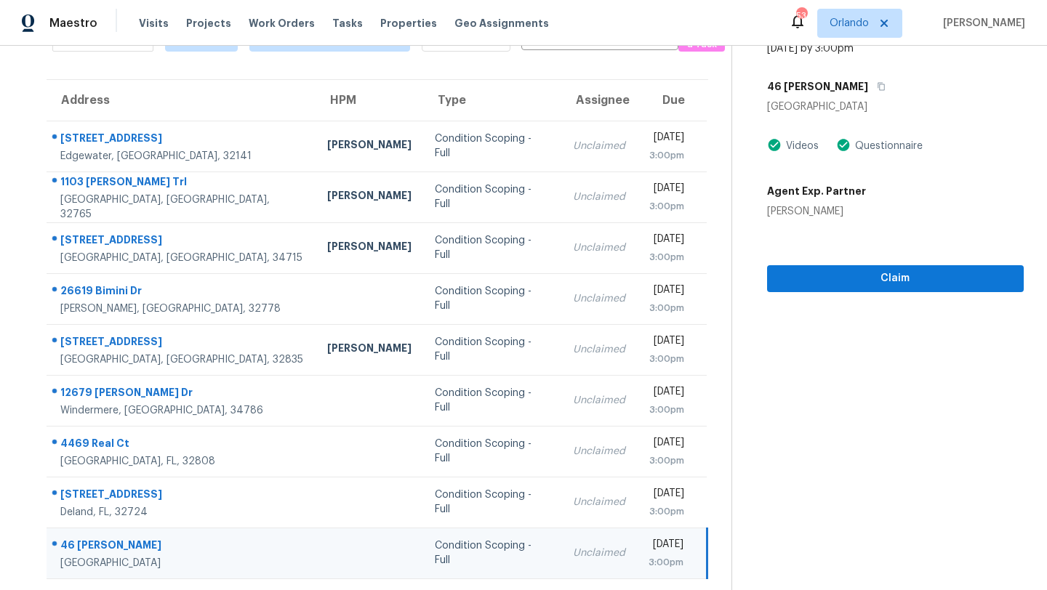
scroll to position [0, 0]
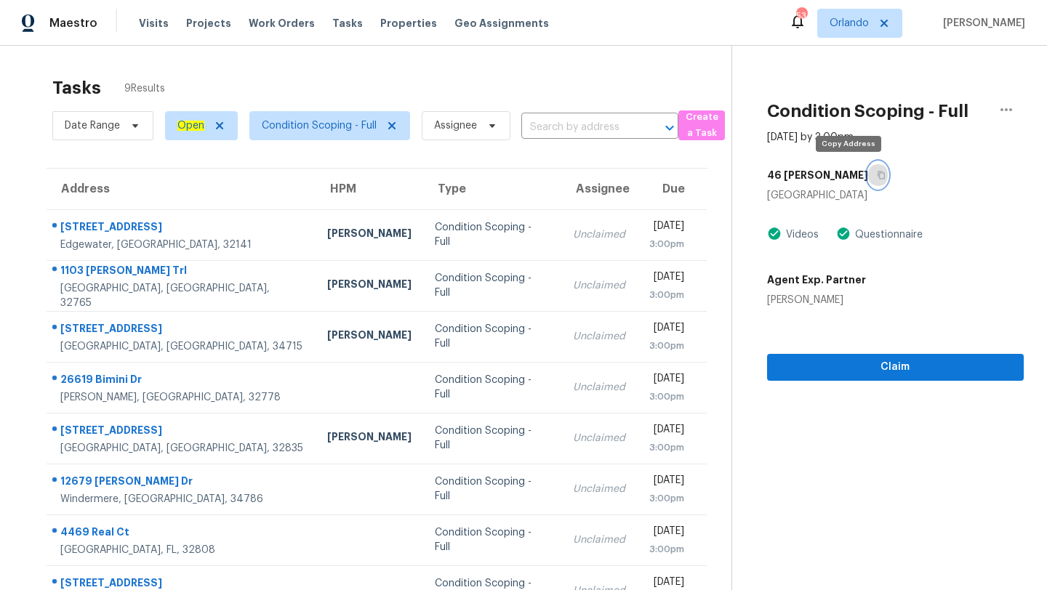
click at [877, 174] on icon "button" at bounding box center [881, 175] width 9 height 9
click at [856, 28] on span "Orlando" at bounding box center [848, 23] width 39 height 15
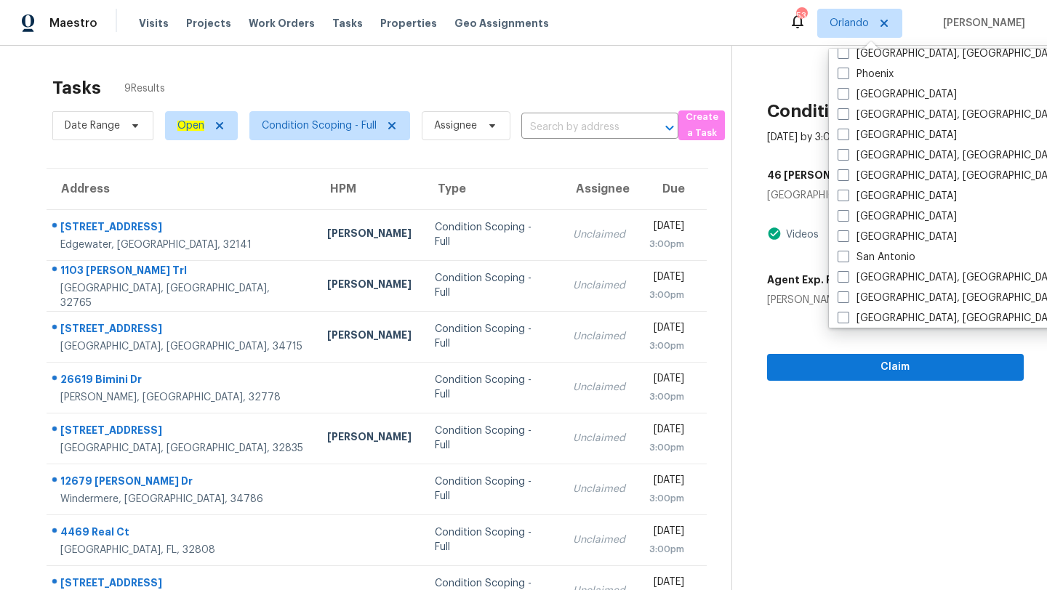
scroll to position [745, 0]
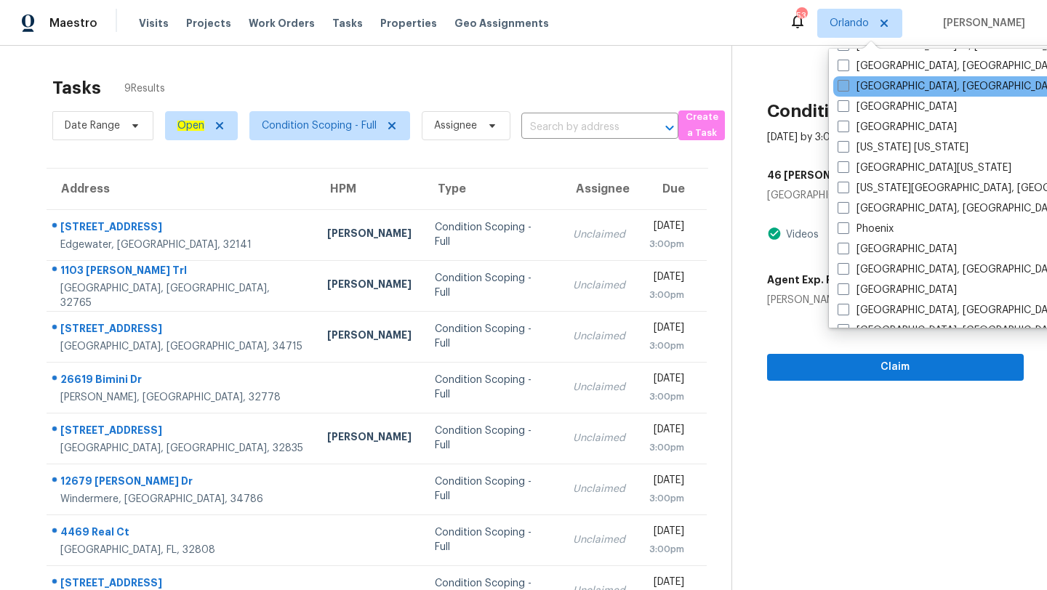
click at [845, 86] on span at bounding box center [843, 86] width 12 height 12
click at [845, 86] on input "[GEOGRAPHIC_DATA], [GEOGRAPHIC_DATA]" at bounding box center [841, 83] width 9 height 9
checkbox input "true"
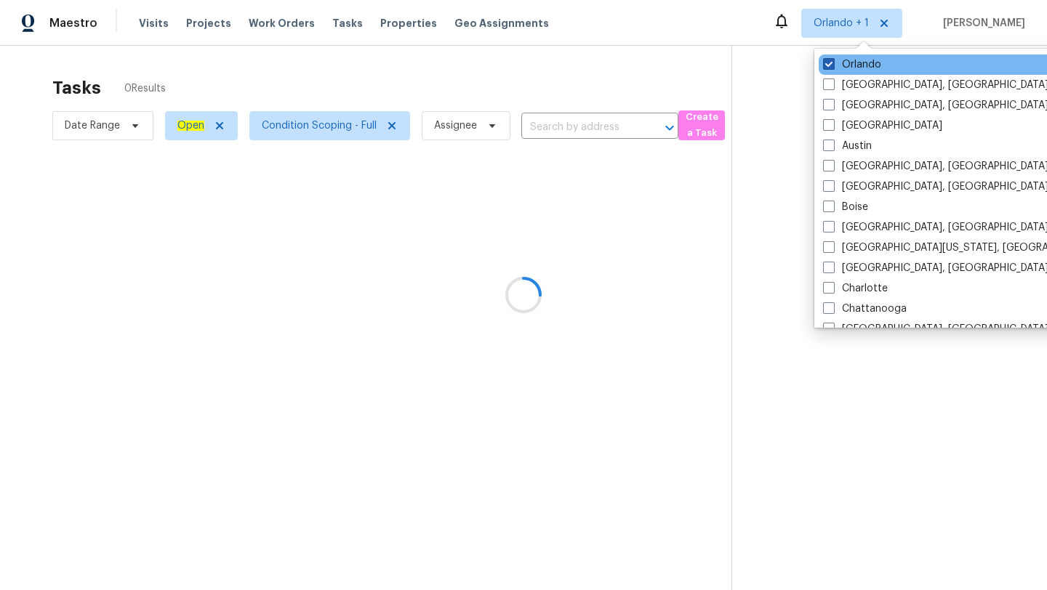
click at [832, 61] on span at bounding box center [829, 64] width 12 height 12
click at [832, 61] on input "Orlando" at bounding box center [827, 61] width 9 height 9
checkbox input "false"
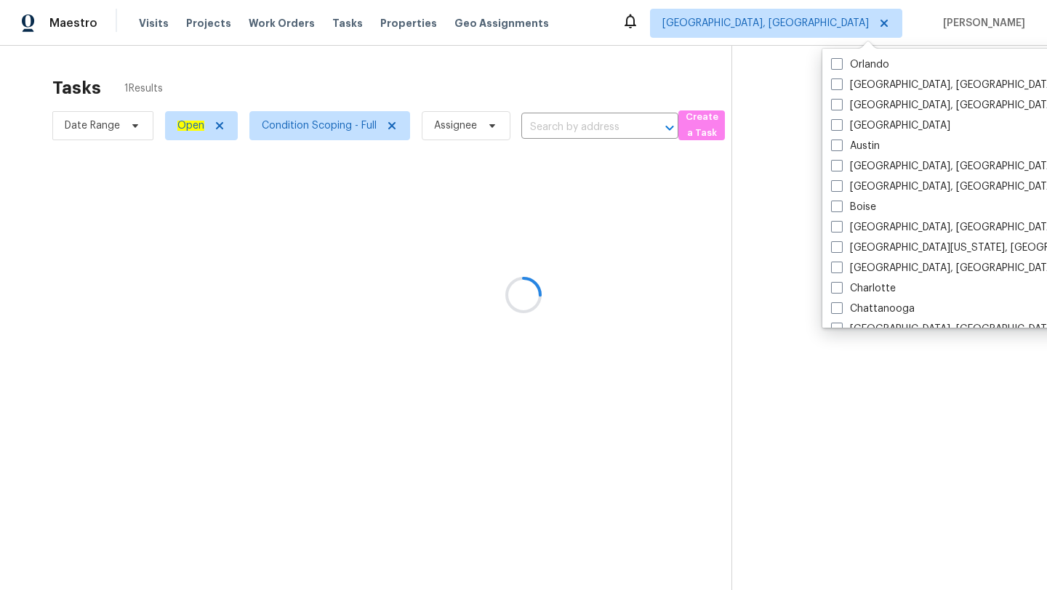
click at [639, 71] on div at bounding box center [523, 295] width 1047 height 590
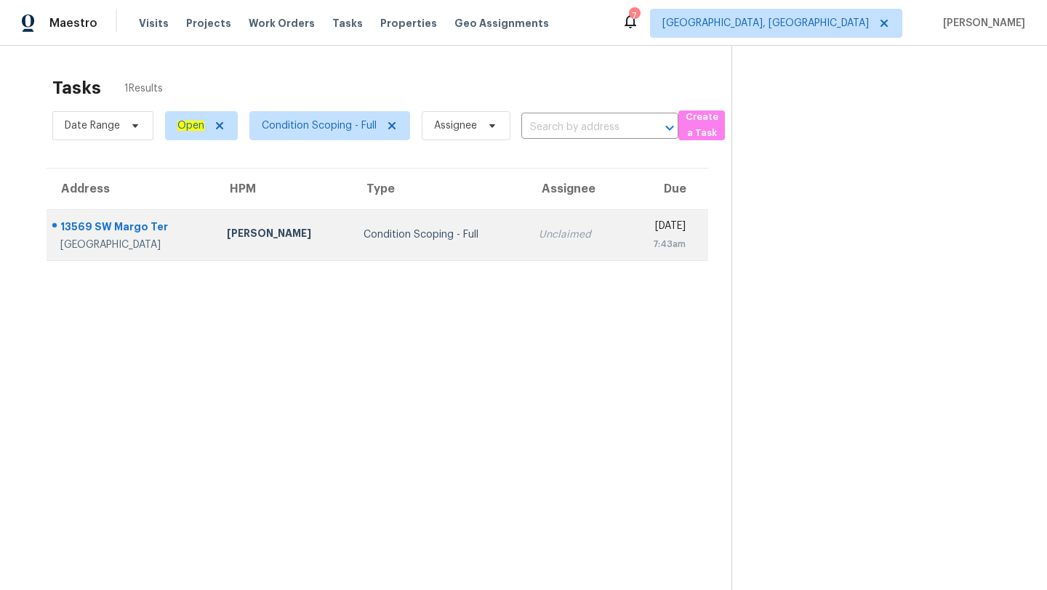
click at [470, 245] on td "Condition Scoping - Full" at bounding box center [439, 234] width 175 height 51
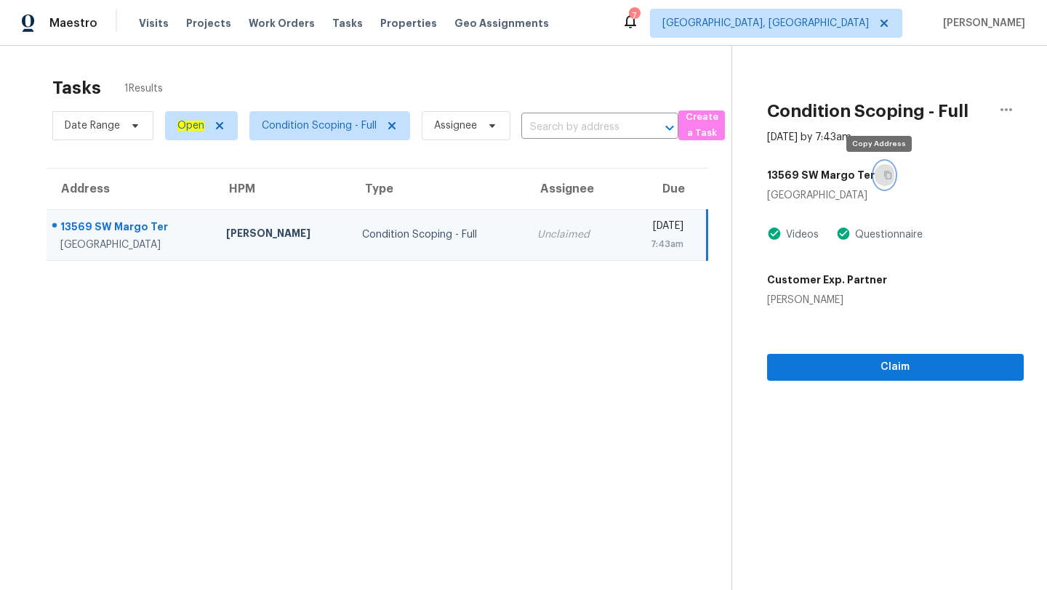
click at [882, 169] on button "button" at bounding box center [884, 175] width 20 height 26
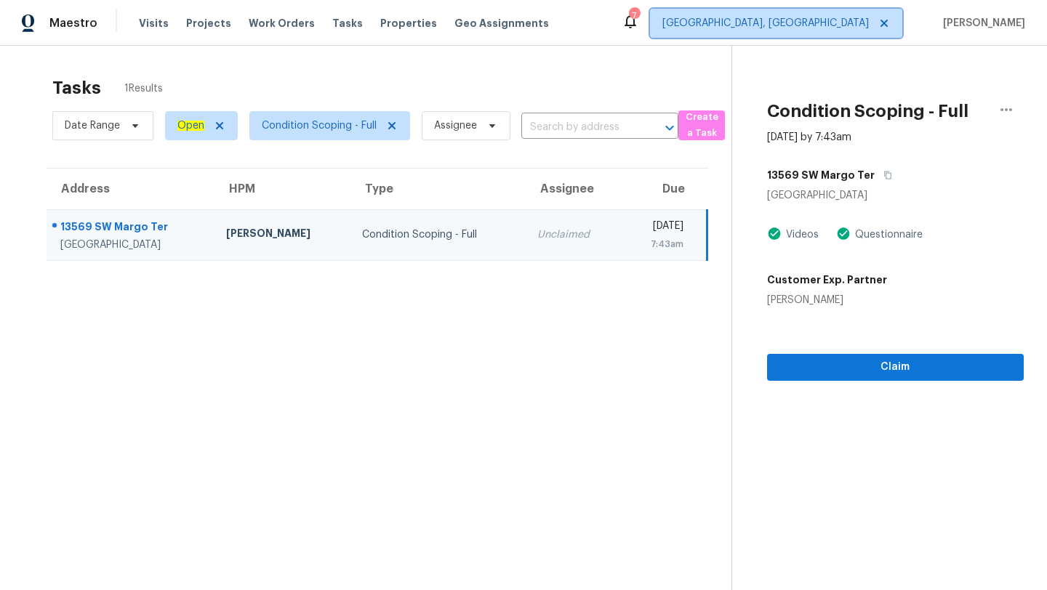
click at [840, 31] on span "[GEOGRAPHIC_DATA], [GEOGRAPHIC_DATA]" at bounding box center [776, 23] width 252 height 29
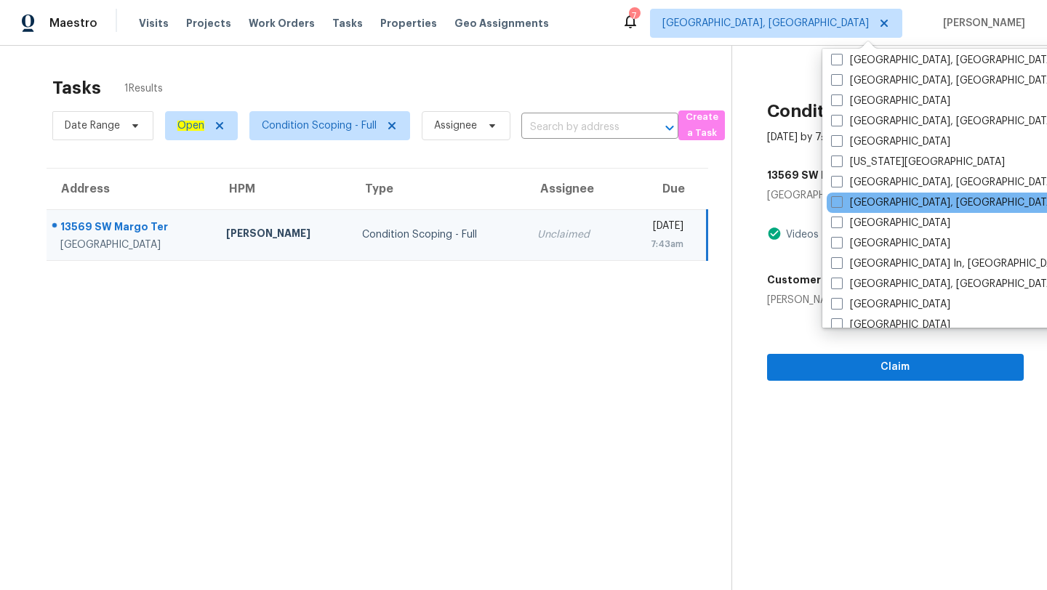
scroll to position [389, 0]
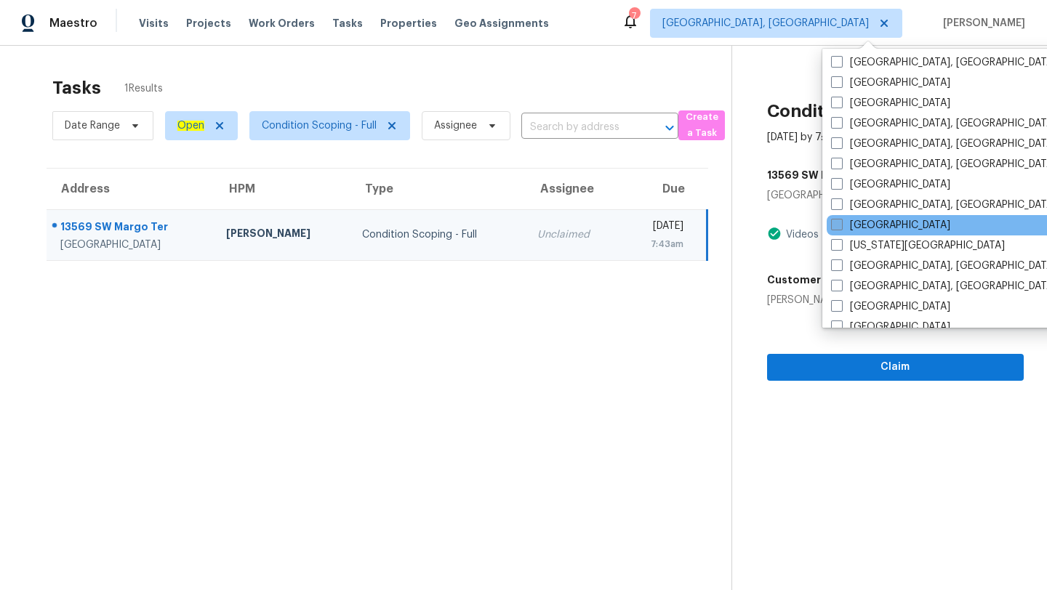
click at [840, 227] on span at bounding box center [837, 225] width 12 height 12
click at [840, 227] on input "[GEOGRAPHIC_DATA]" at bounding box center [835, 222] width 9 height 9
checkbox input "true"
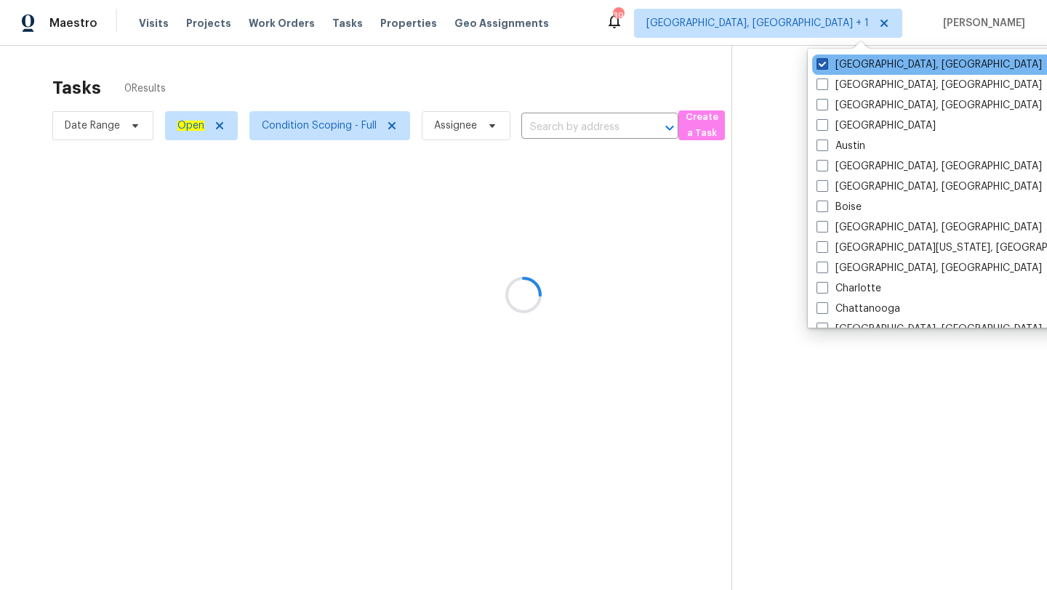
click at [825, 65] on span at bounding box center [822, 64] width 12 height 12
click at [825, 65] on input "[GEOGRAPHIC_DATA], [GEOGRAPHIC_DATA]" at bounding box center [820, 61] width 9 height 9
checkbox input "false"
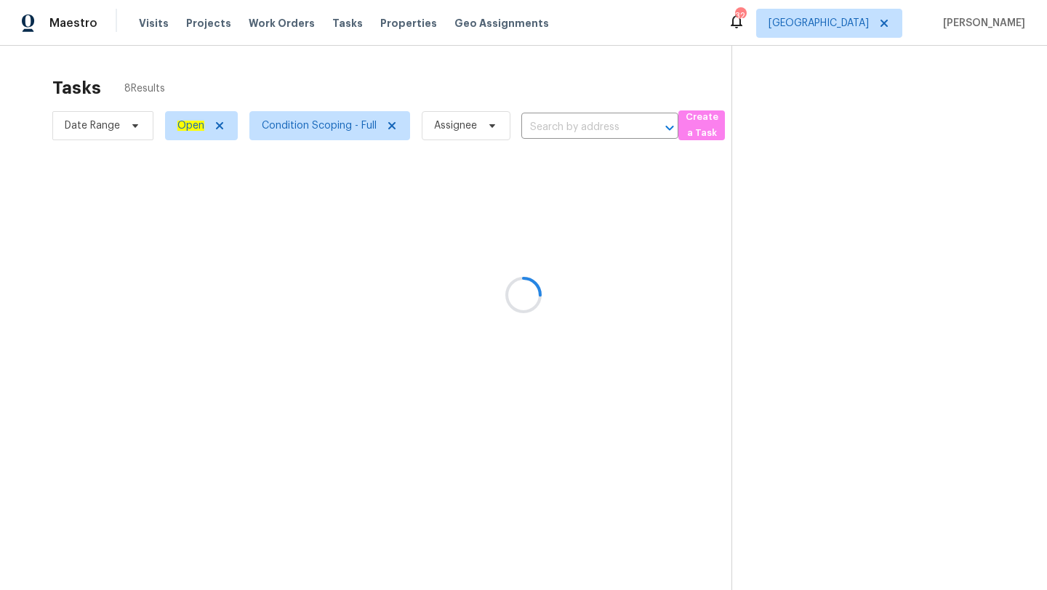
click at [621, 78] on div at bounding box center [523, 295] width 1047 height 590
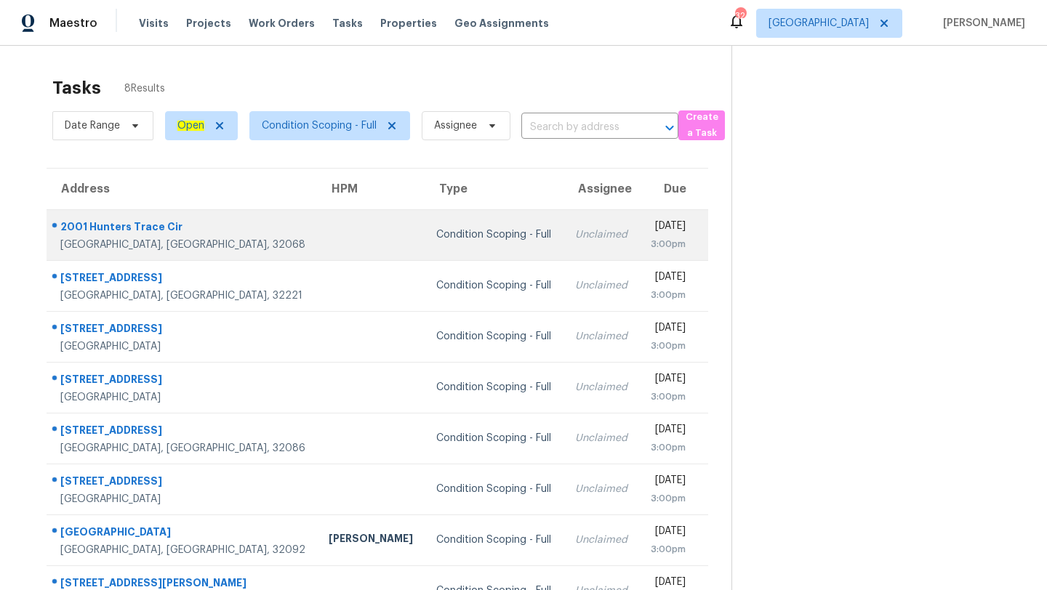
scroll to position [46, 0]
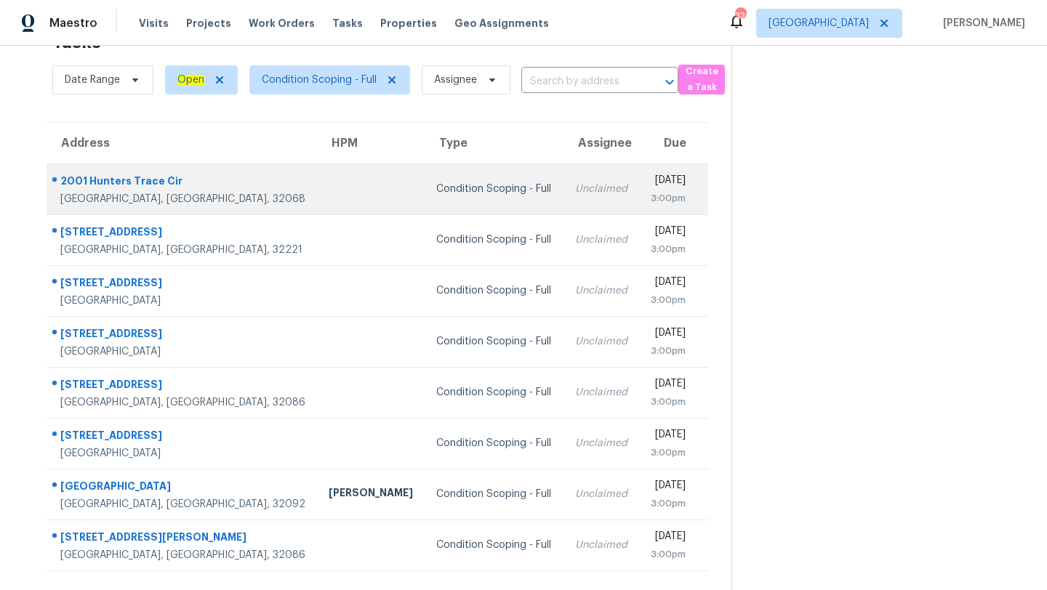
click at [575, 189] on div "Unclaimed" at bounding box center [601, 189] width 52 height 15
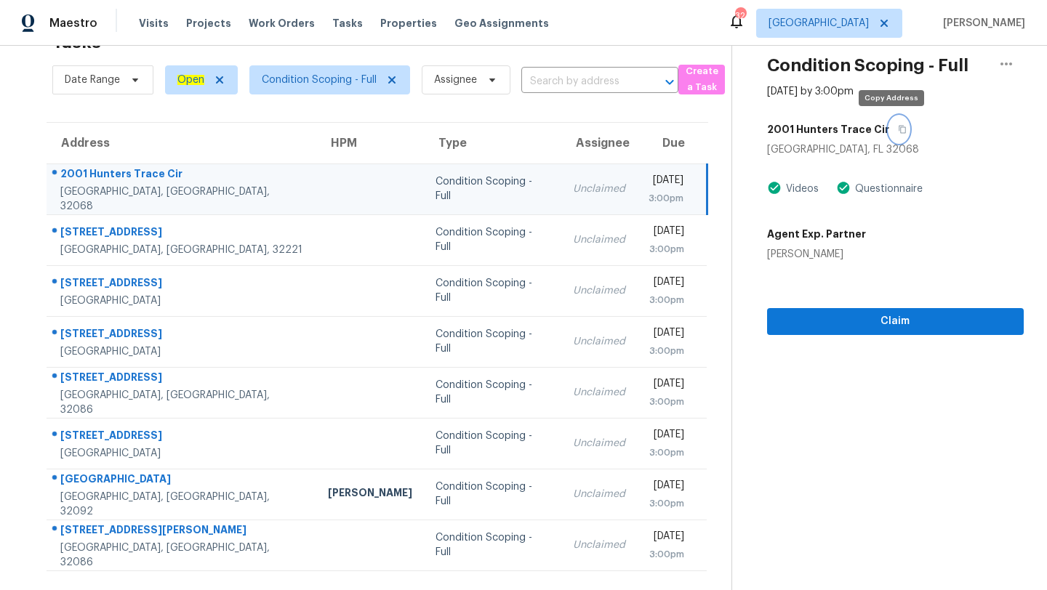
click at [895, 134] on button "button" at bounding box center [899, 129] width 20 height 26
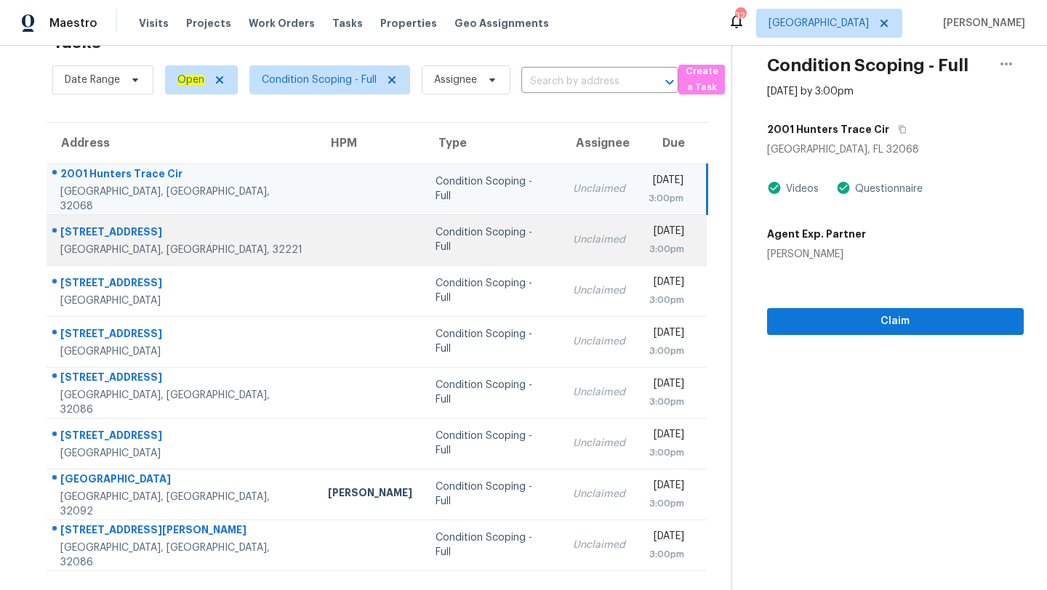
click at [448, 256] on td "Condition Scoping - Full" at bounding box center [492, 239] width 137 height 51
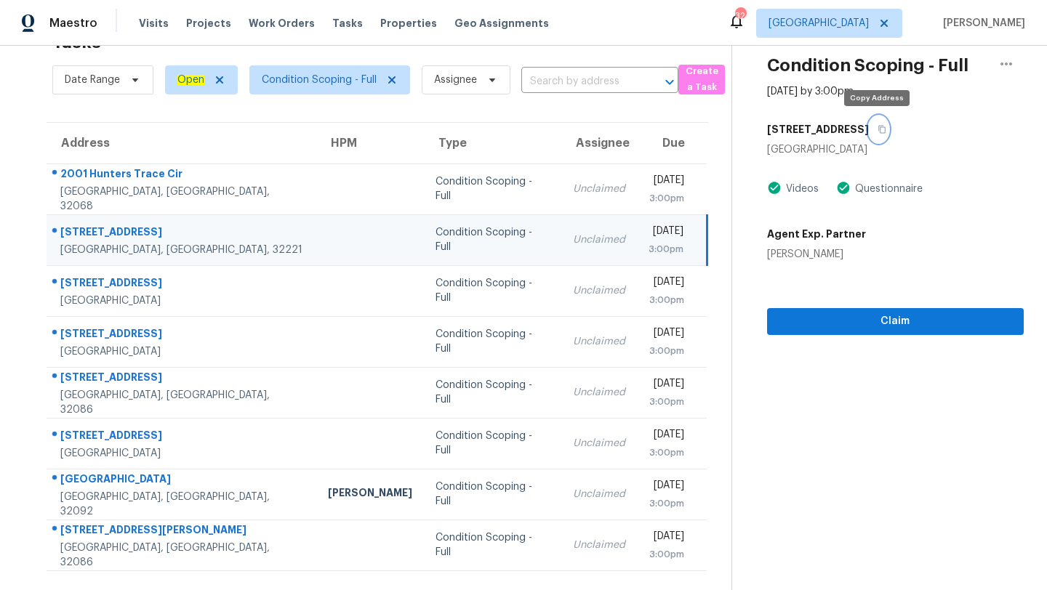
click at [880, 125] on icon "button" at bounding box center [881, 129] width 9 height 9
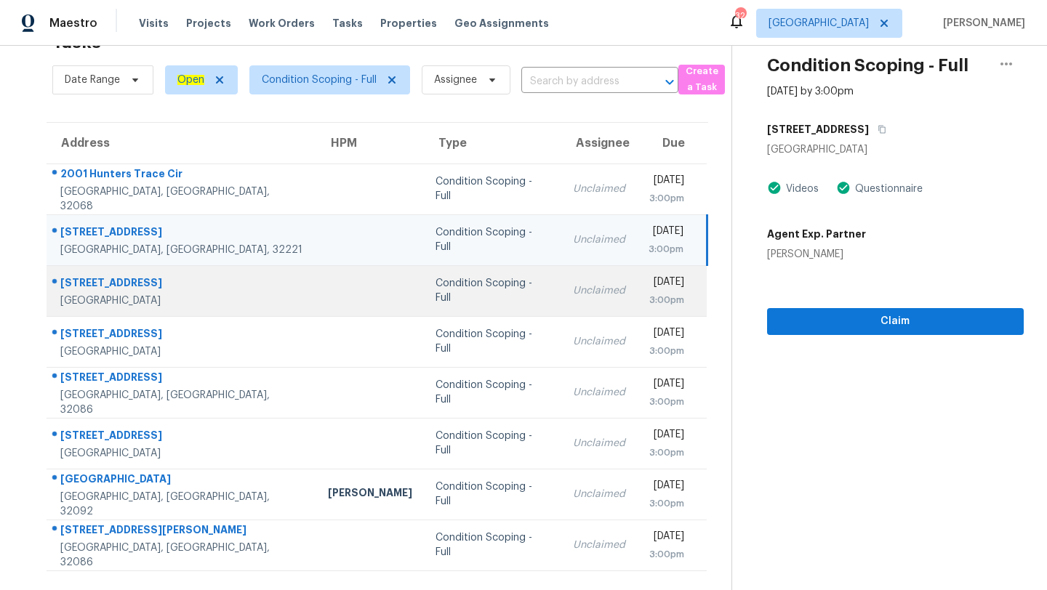
click at [561, 311] on td "Unclaimed" at bounding box center [599, 290] width 76 height 51
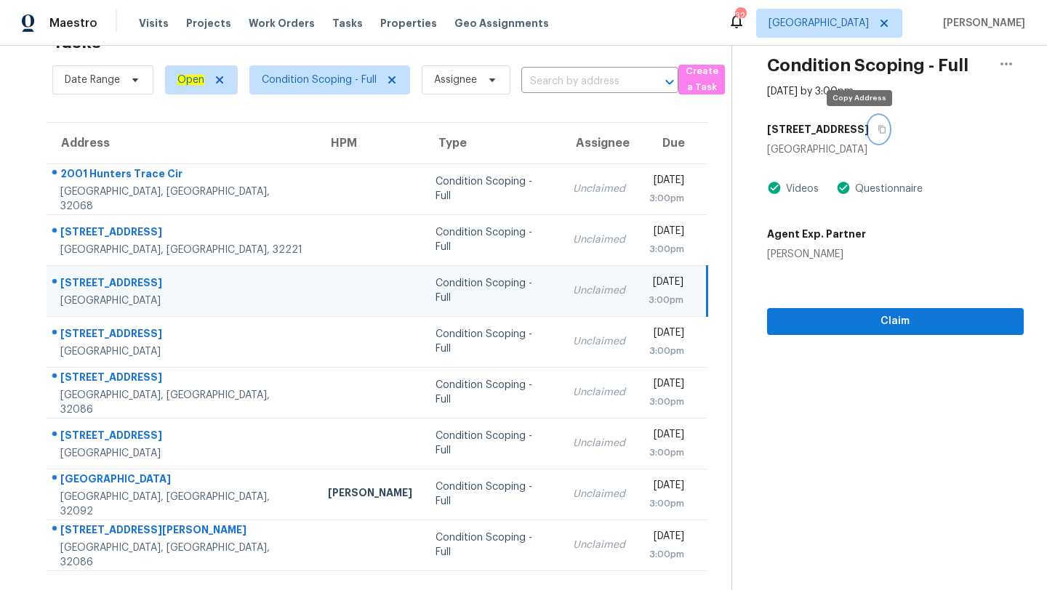
click at [869, 134] on button "button" at bounding box center [879, 129] width 20 height 26
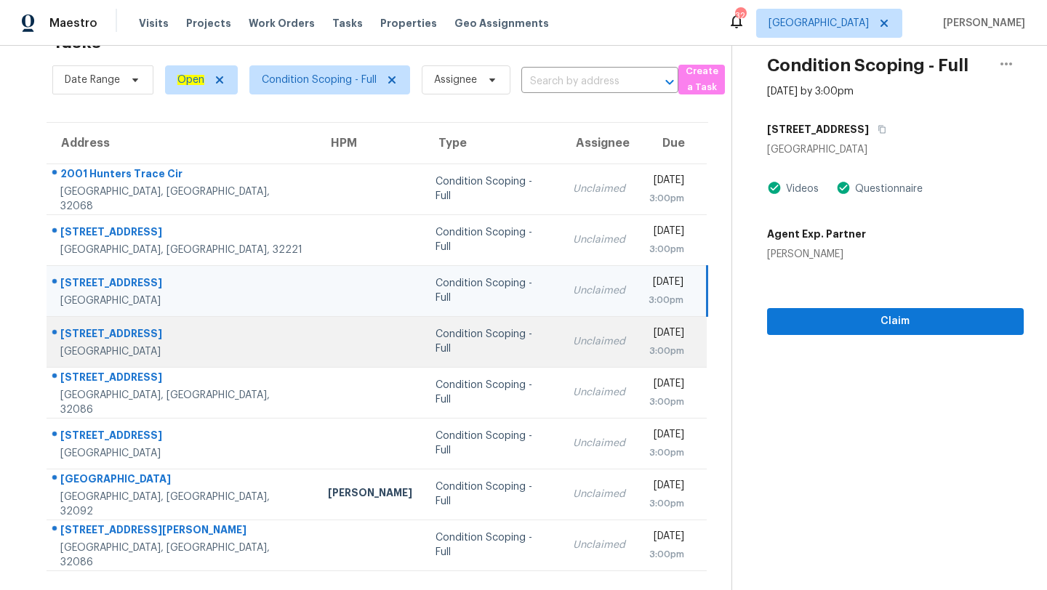
click at [561, 344] on td "Unclaimed" at bounding box center [599, 341] width 76 height 51
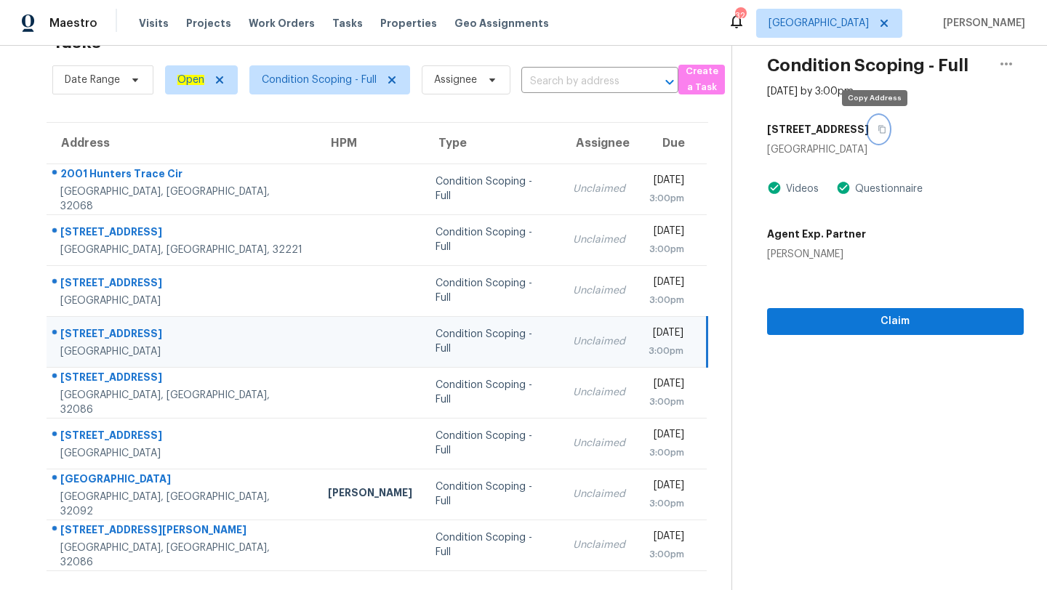
click at [879, 129] on icon "button" at bounding box center [881, 129] width 9 height 9
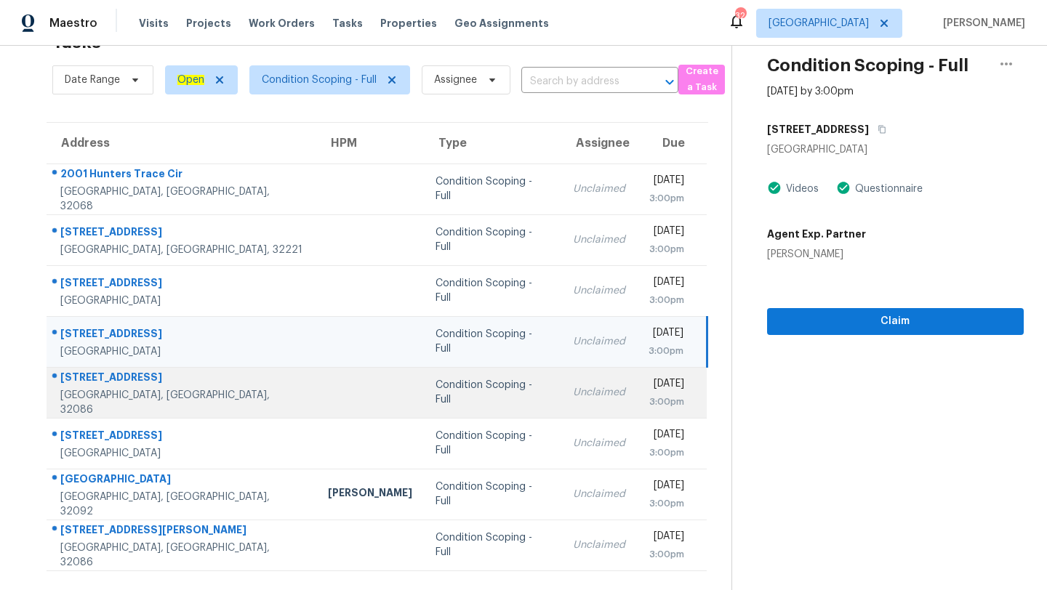
click at [648, 405] on div "3:00pm" at bounding box center [666, 402] width 36 height 15
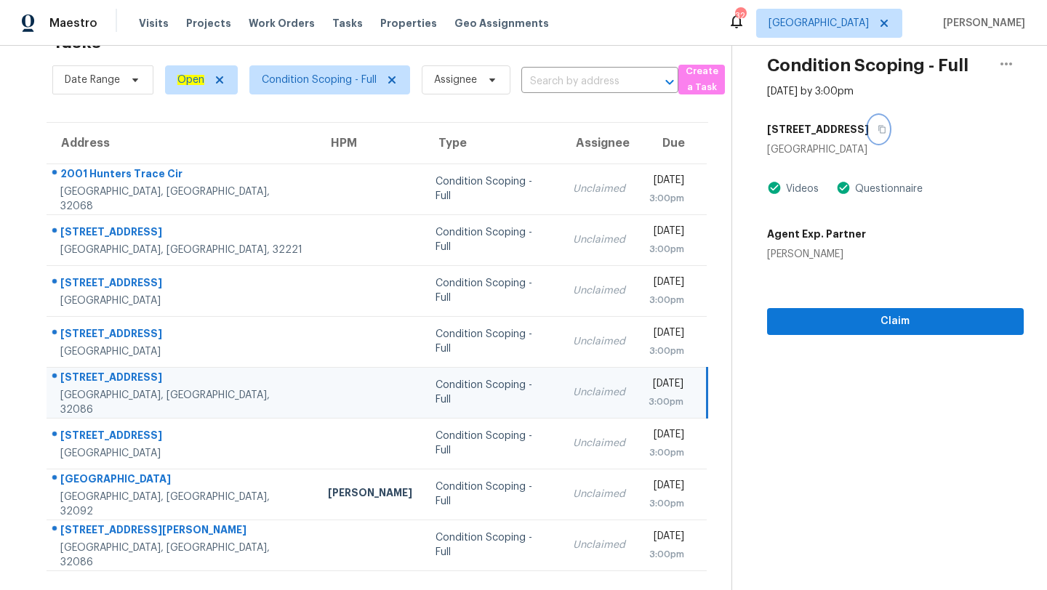
click at [884, 128] on button "button" at bounding box center [879, 129] width 20 height 26
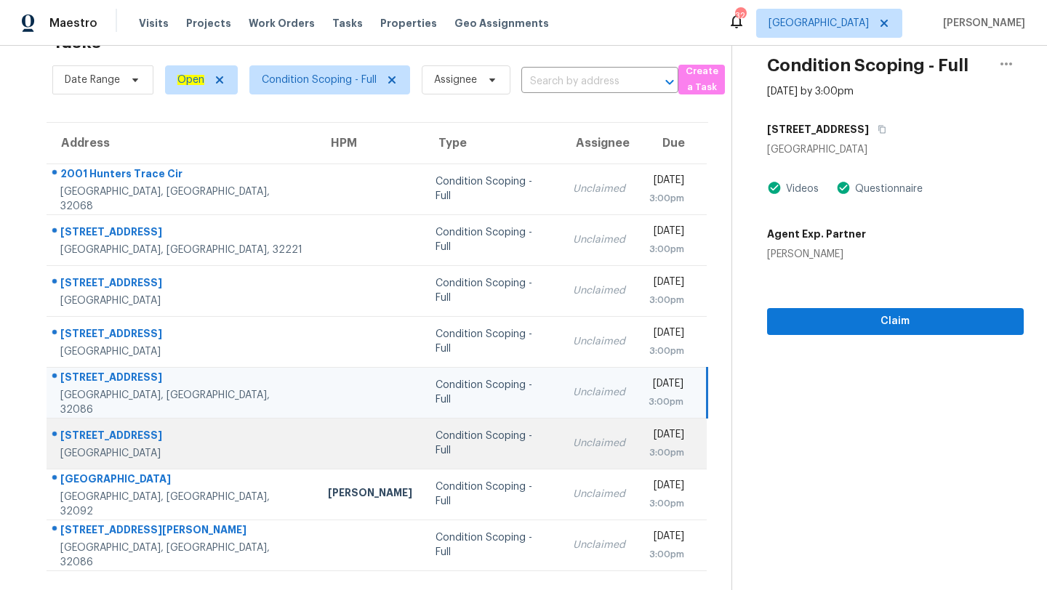
click at [478, 451] on td "Condition Scoping - Full" at bounding box center [492, 443] width 137 height 51
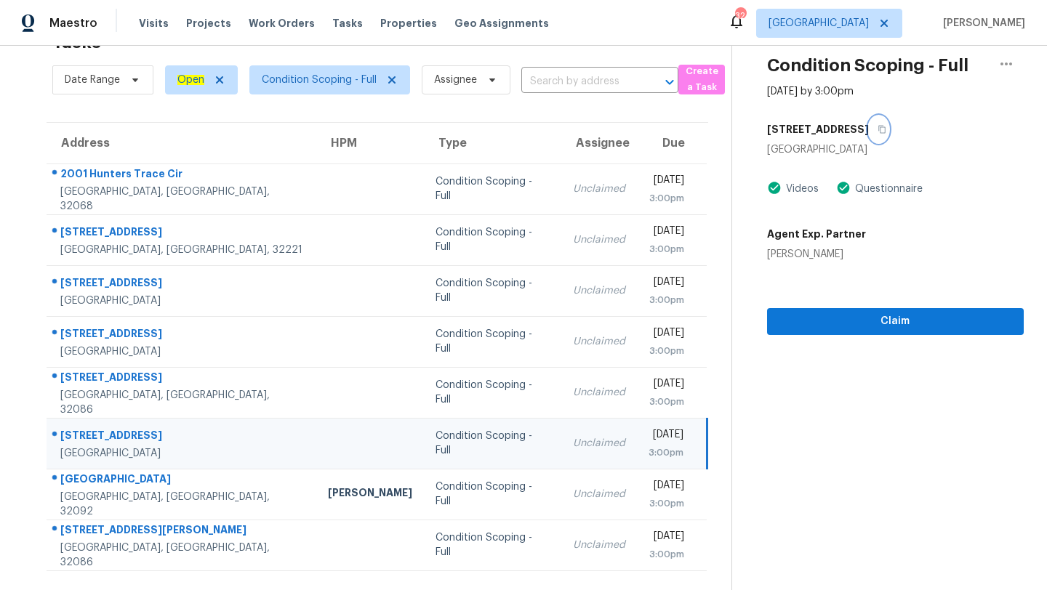
click at [877, 128] on icon "button" at bounding box center [881, 129] width 9 height 9
click at [901, 319] on span "Claim" at bounding box center [894, 322] width 233 height 18
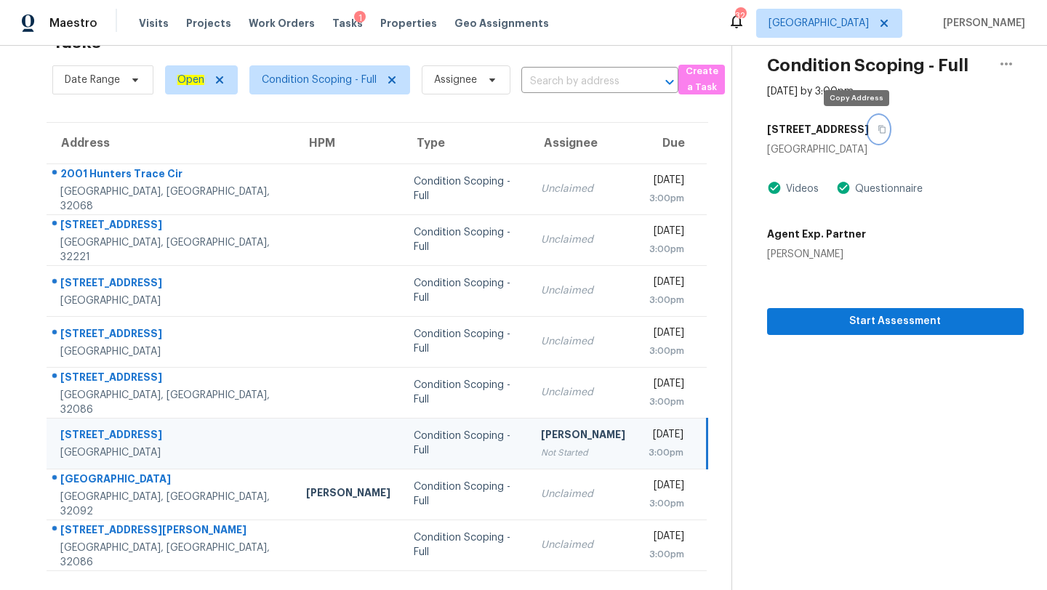
click at [877, 129] on icon "button" at bounding box center [881, 129] width 9 height 9
click at [526, 4] on div "Maestro Visits Projects Work Orders Tasks 1 Properties Geo Assignments 32 [GEOG…" at bounding box center [523, 23] width 1047 height 46
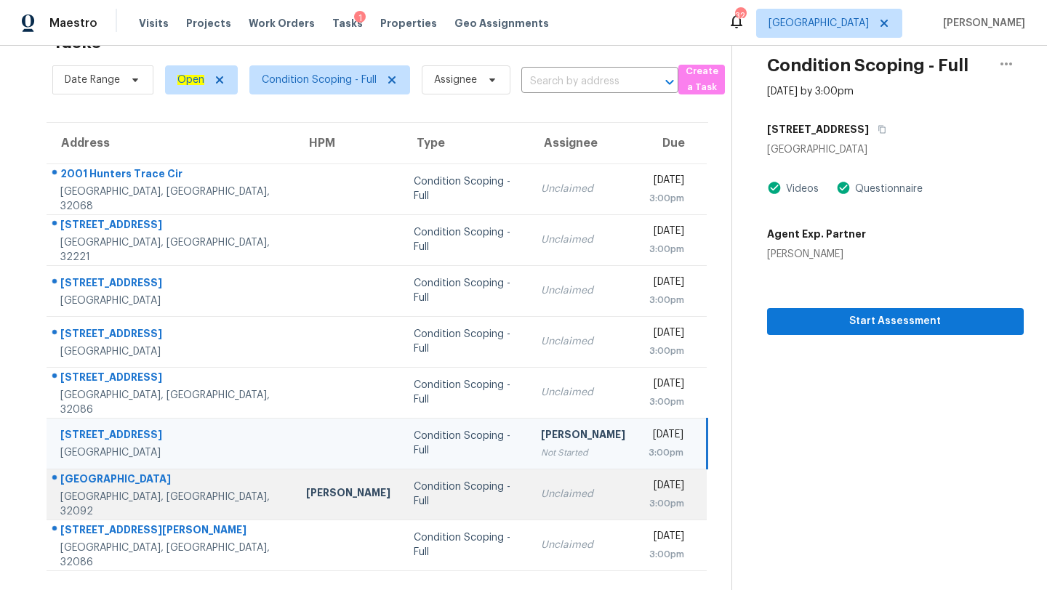
click at [529, 502] on td "Unclaimed" at bounding box center [583, 494] width 108 height 51
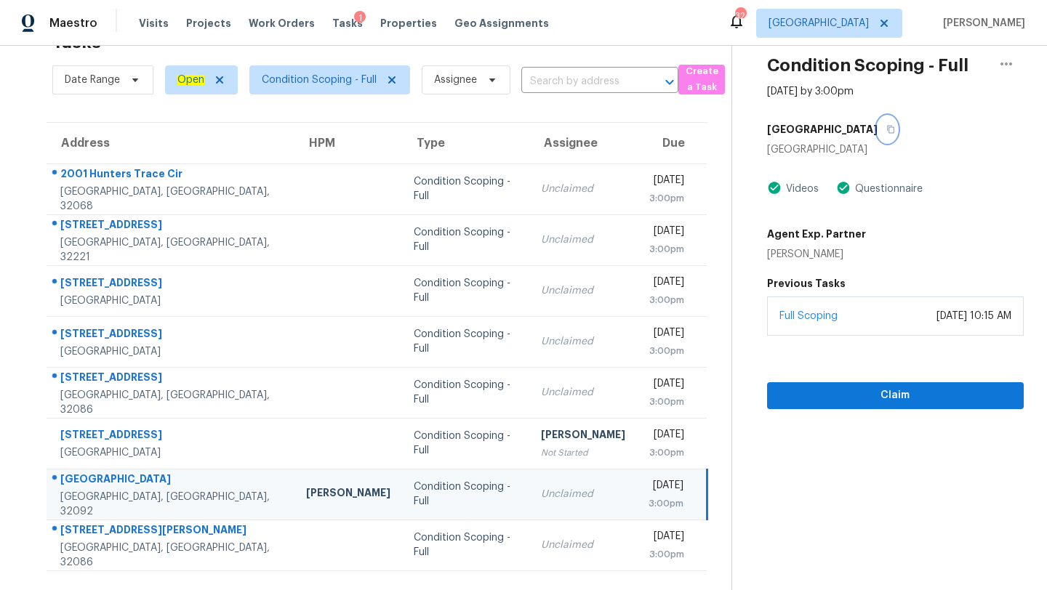
click at [887, 127] on icon "button" at bounding box center [890, 130] width 7 height 8
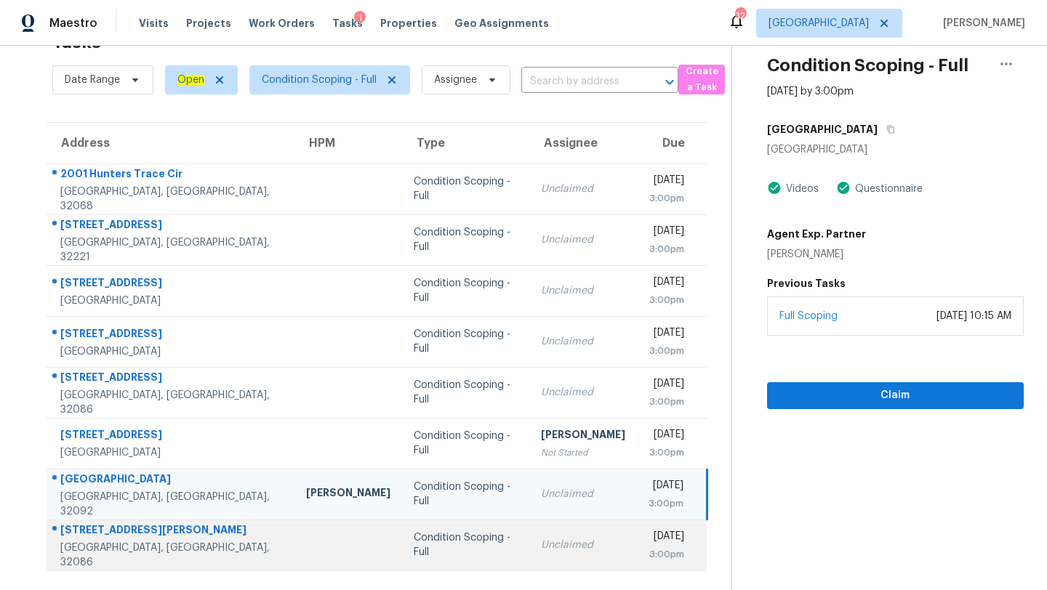
click at [529, 527] on td "Unclaimed" at bounding box center [583, 545] width 108 height 51
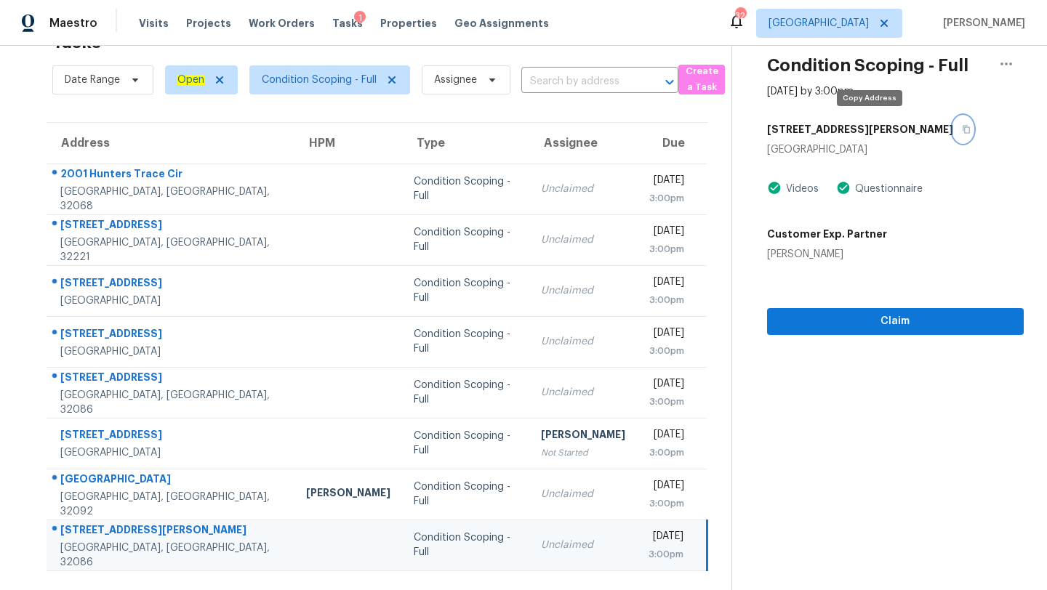
click at [962, 128] on icon "button" at bounding box center [966, 129] width 9 height 9
